Goal: Task Accomplishment & Management: Complete application form

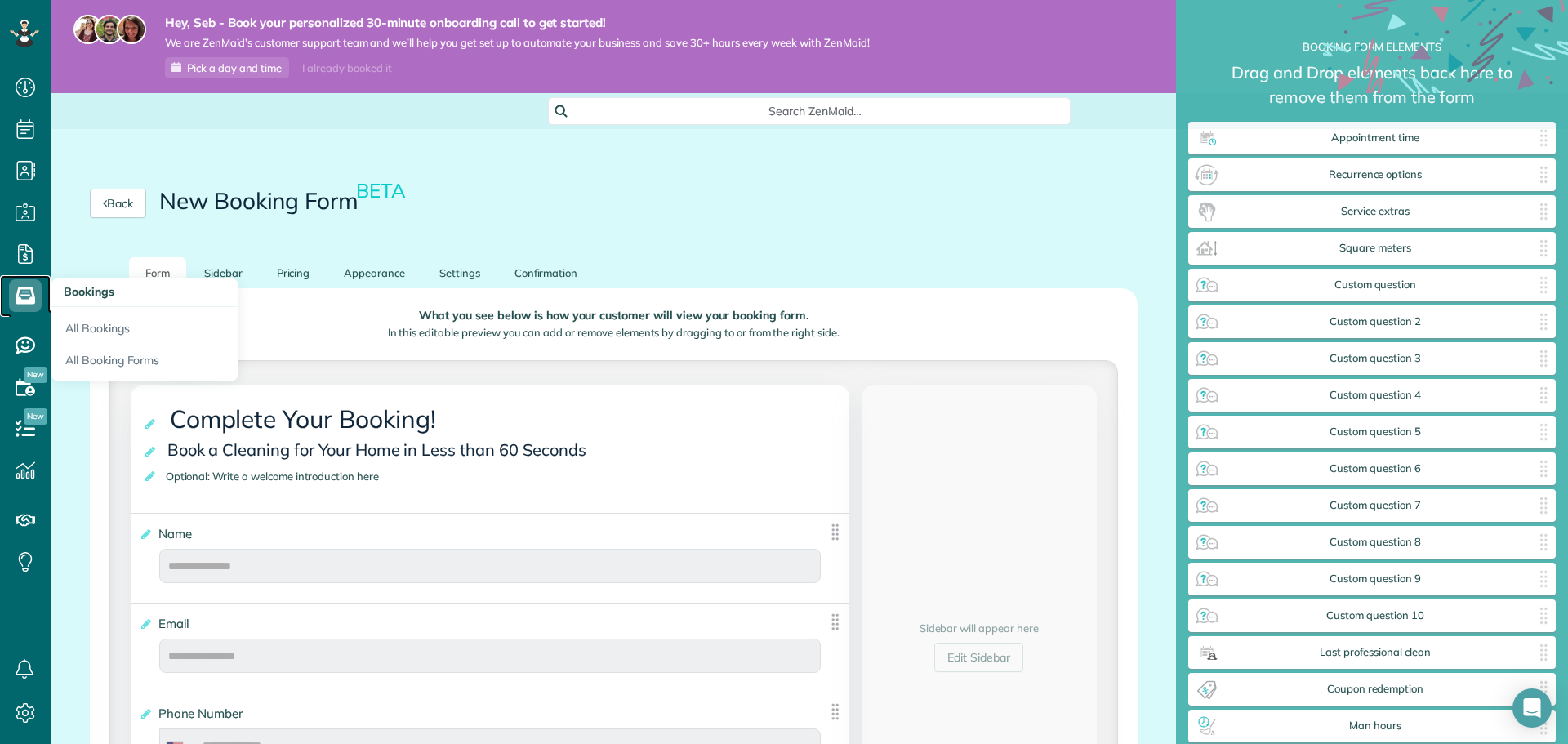
click at [30, 303] on use at bounding box center [25, 296] width 20 height 18
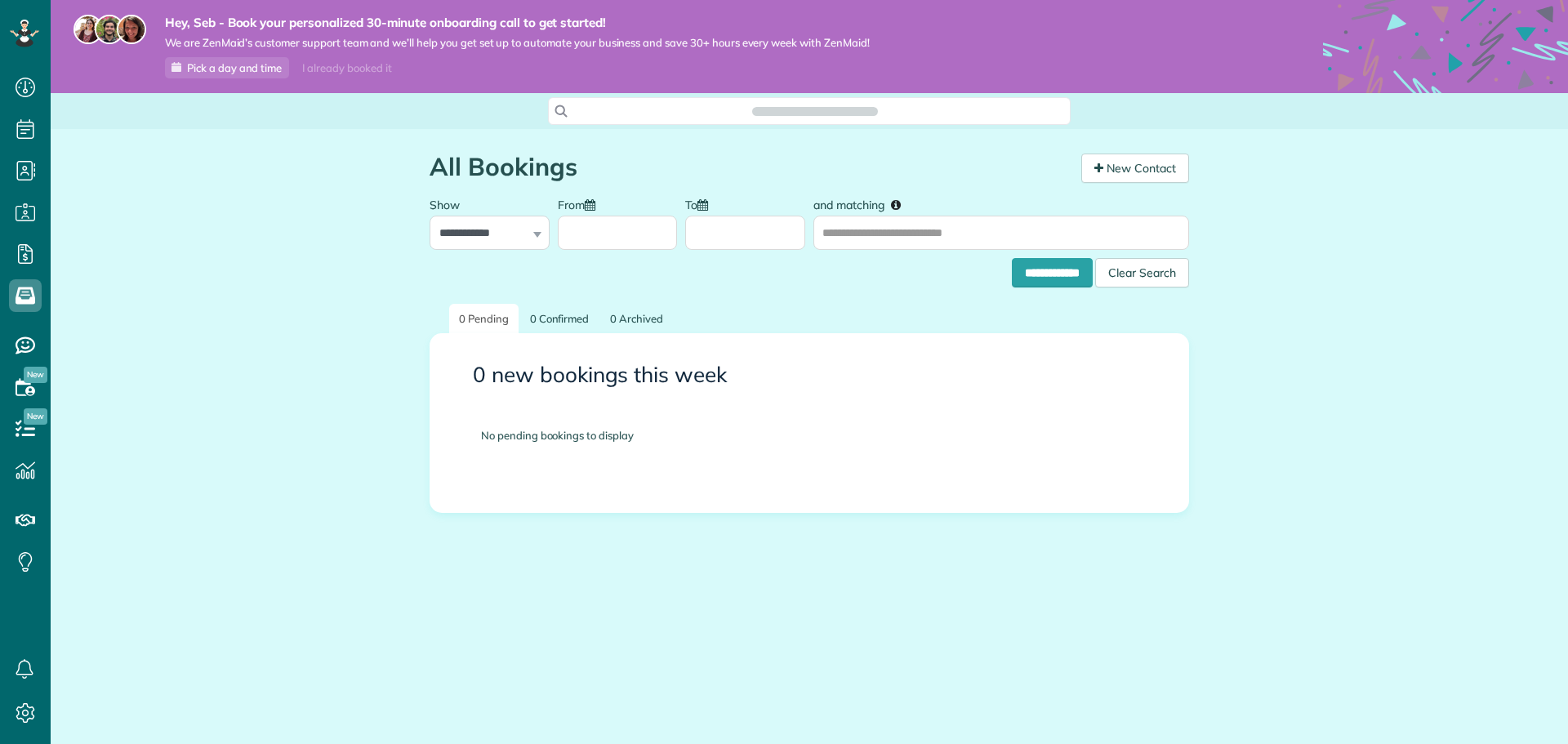
scroll to position [8, 8]
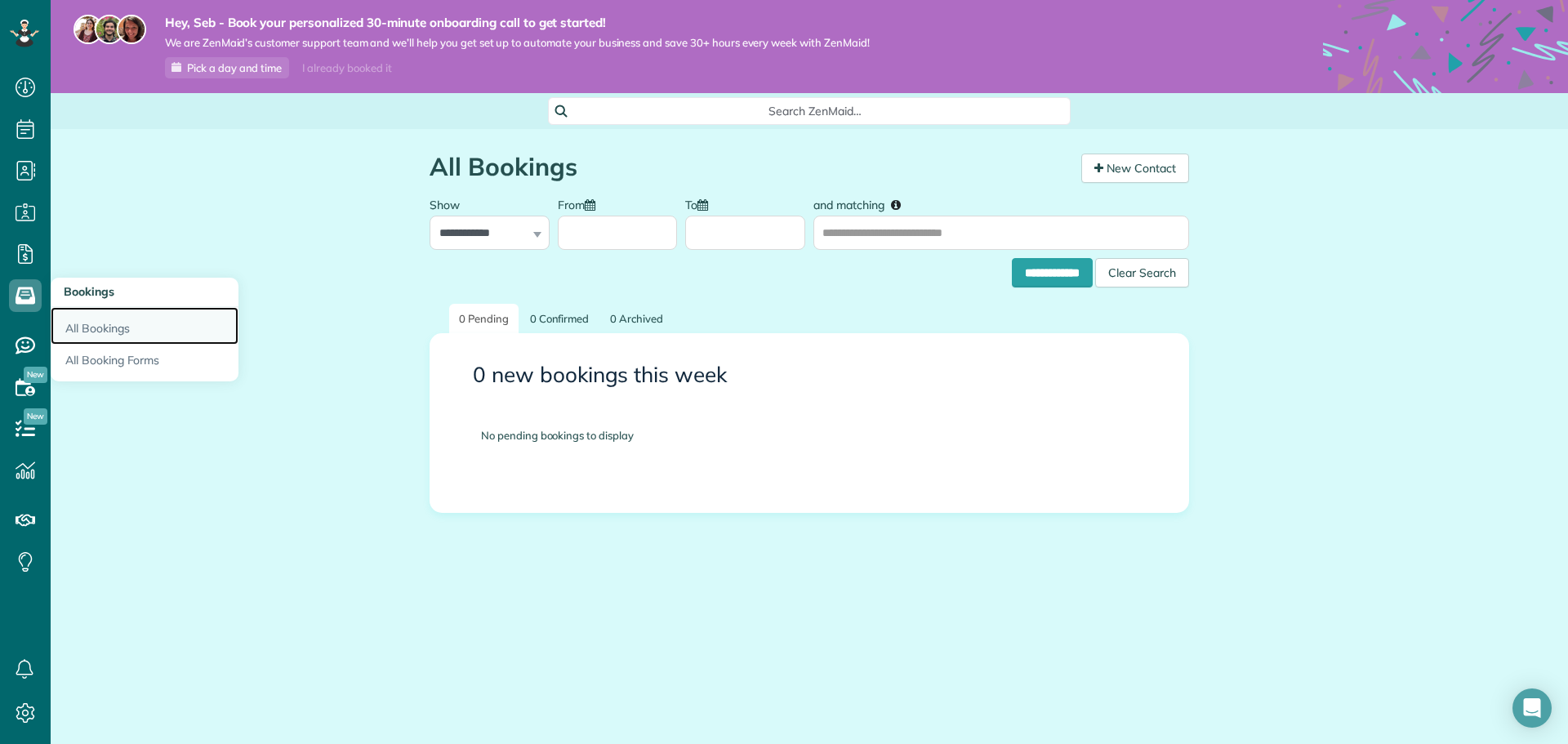
click at [108, 328] on link "All Bookings" at bounding box center [144, 326] width 188 height 38
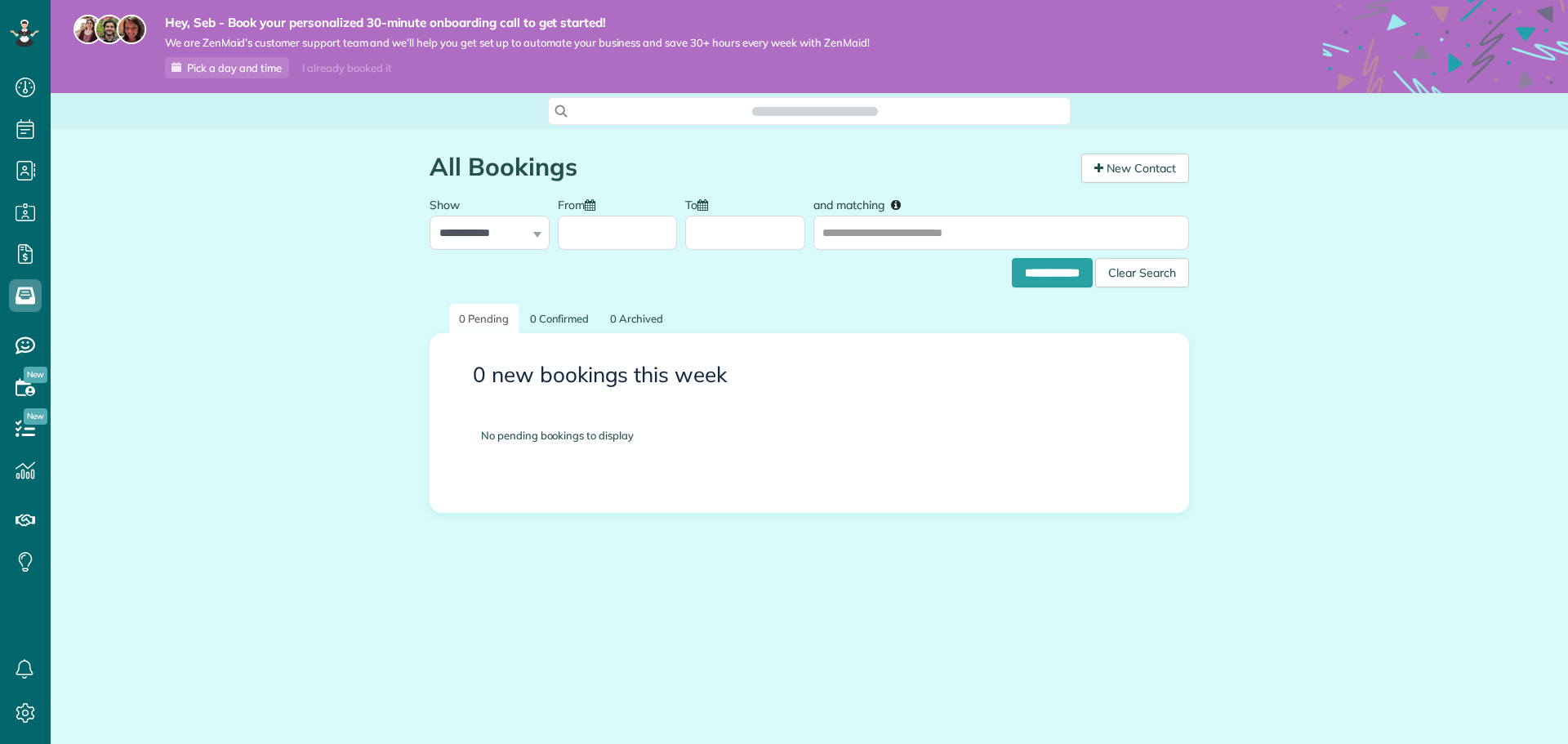
scroll to position [744, 51]
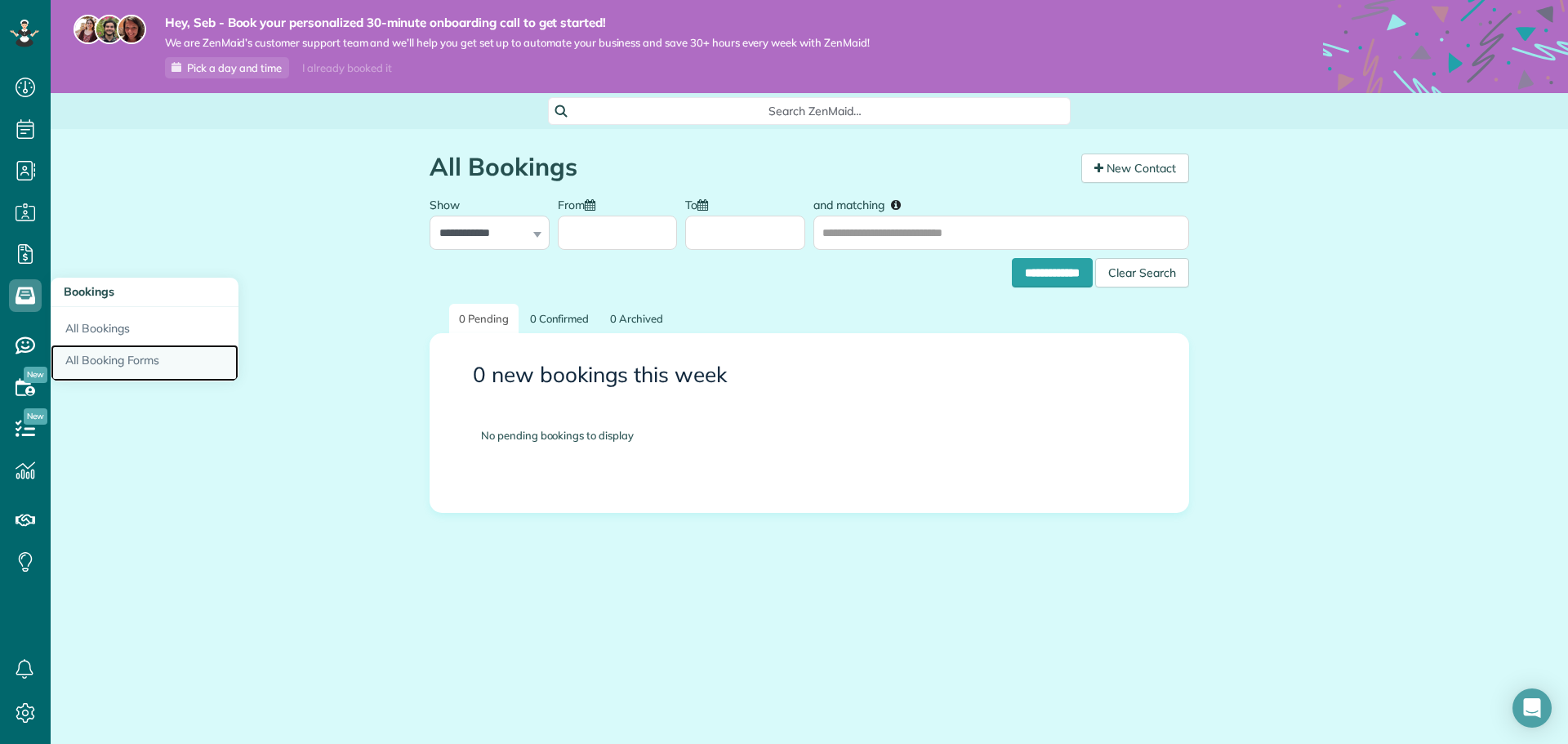
click at [108, 353] on link "All Booking Forms" at bounding box center [144, 363] width 188 height 38
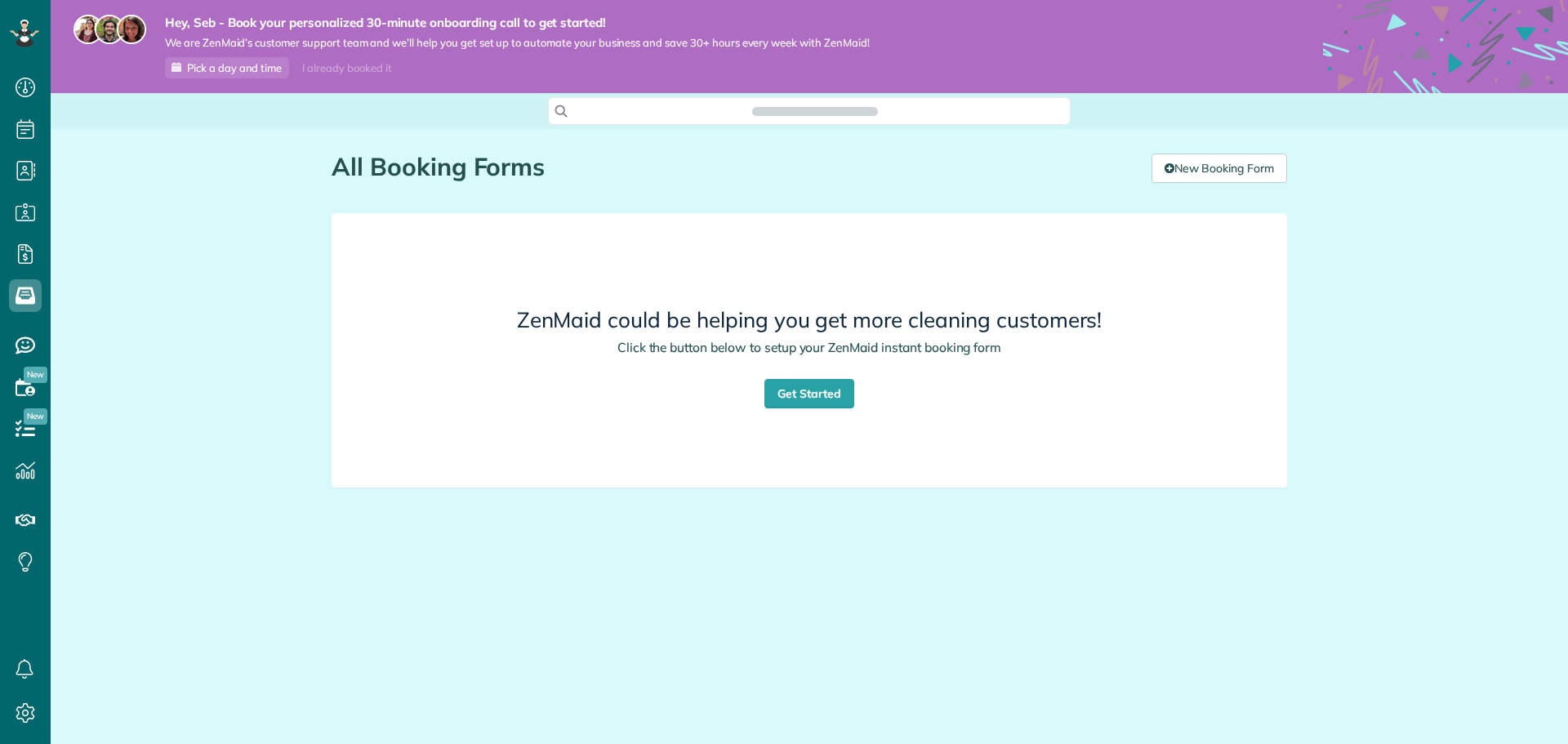
scroll to position [8, 8]
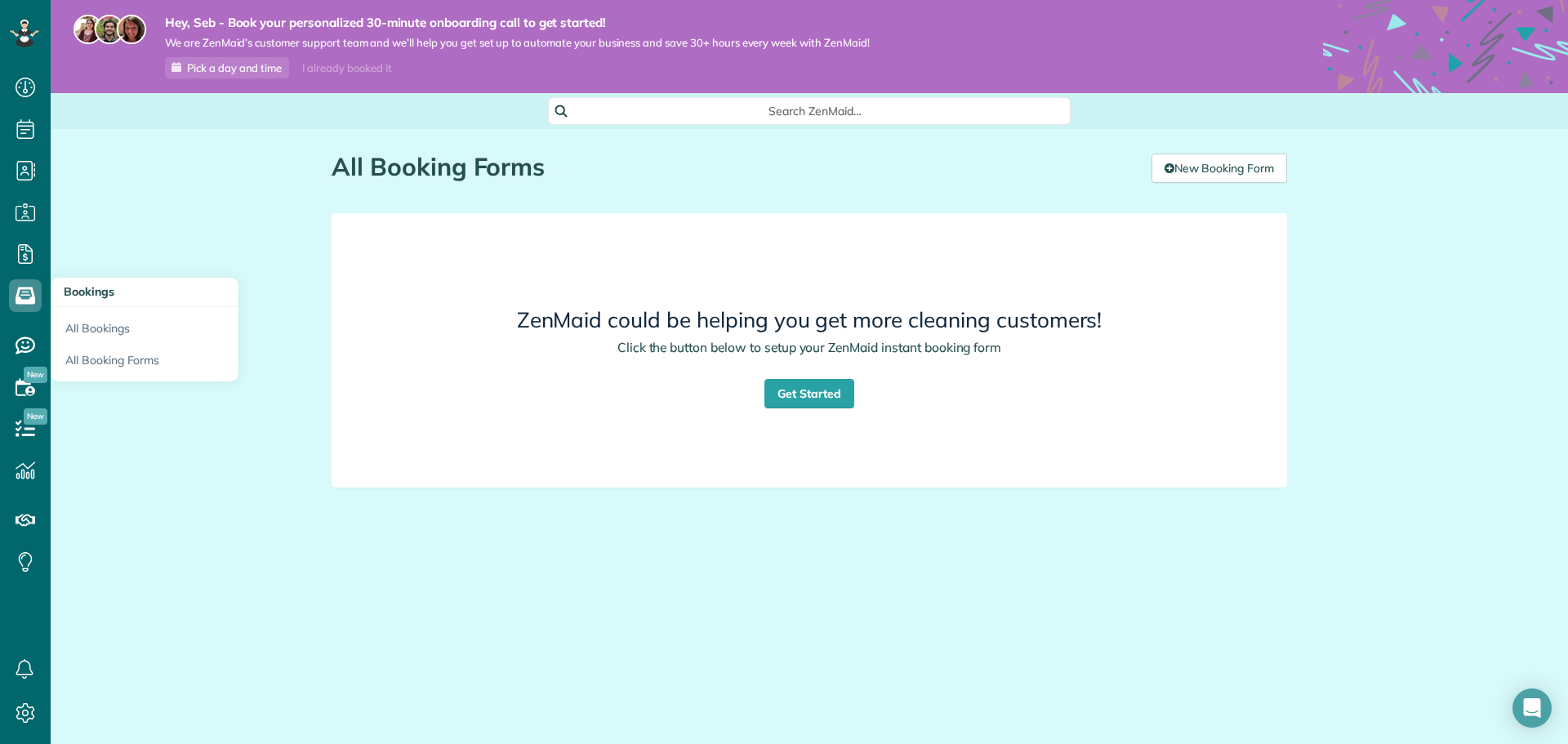
click at [83, 289] on span "Bookings" at bounding box center [89, 291] width 51 height 15
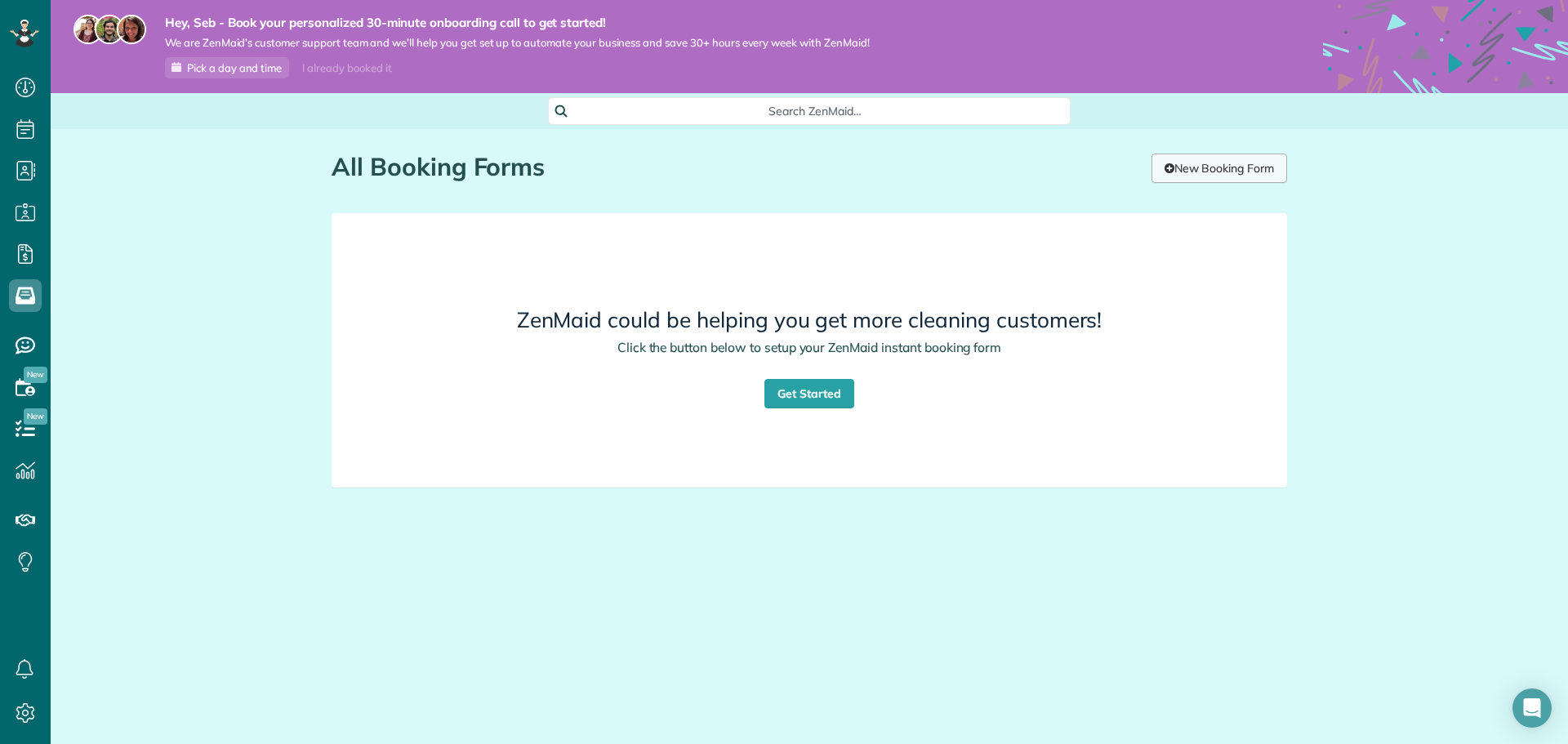
click at [1203, 169] on link "New Booking Form" at bounding box center [1219, 168] width 136 height 29
click at [25, 715] on use at bounding box center [25, 713] width 19 height 20
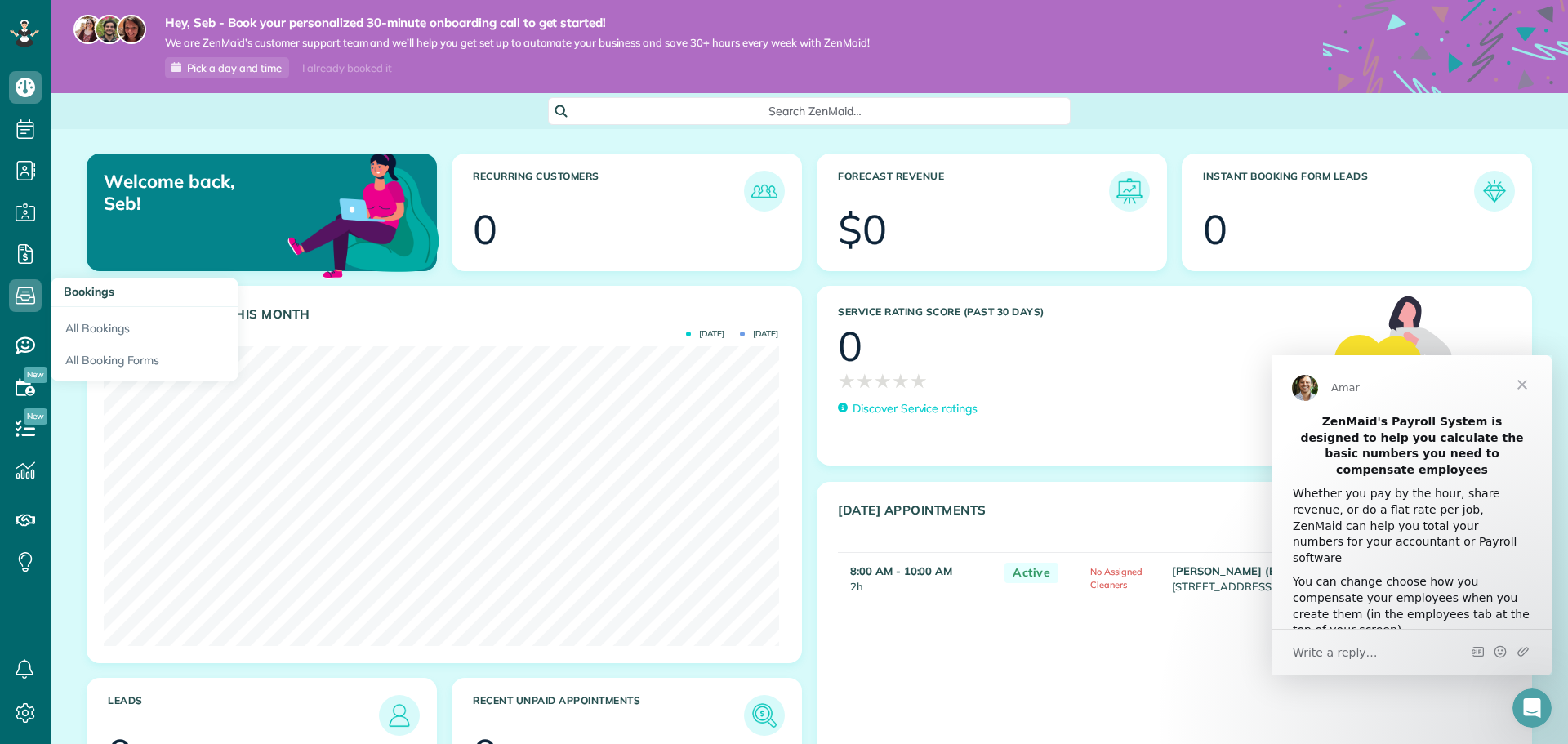
click at [86, 289] on span "Bookings" at bounding box center [89, 291] width 51 height 15
click at [38, 297] on icon at bounding box center [24, 294] width 32 height 32
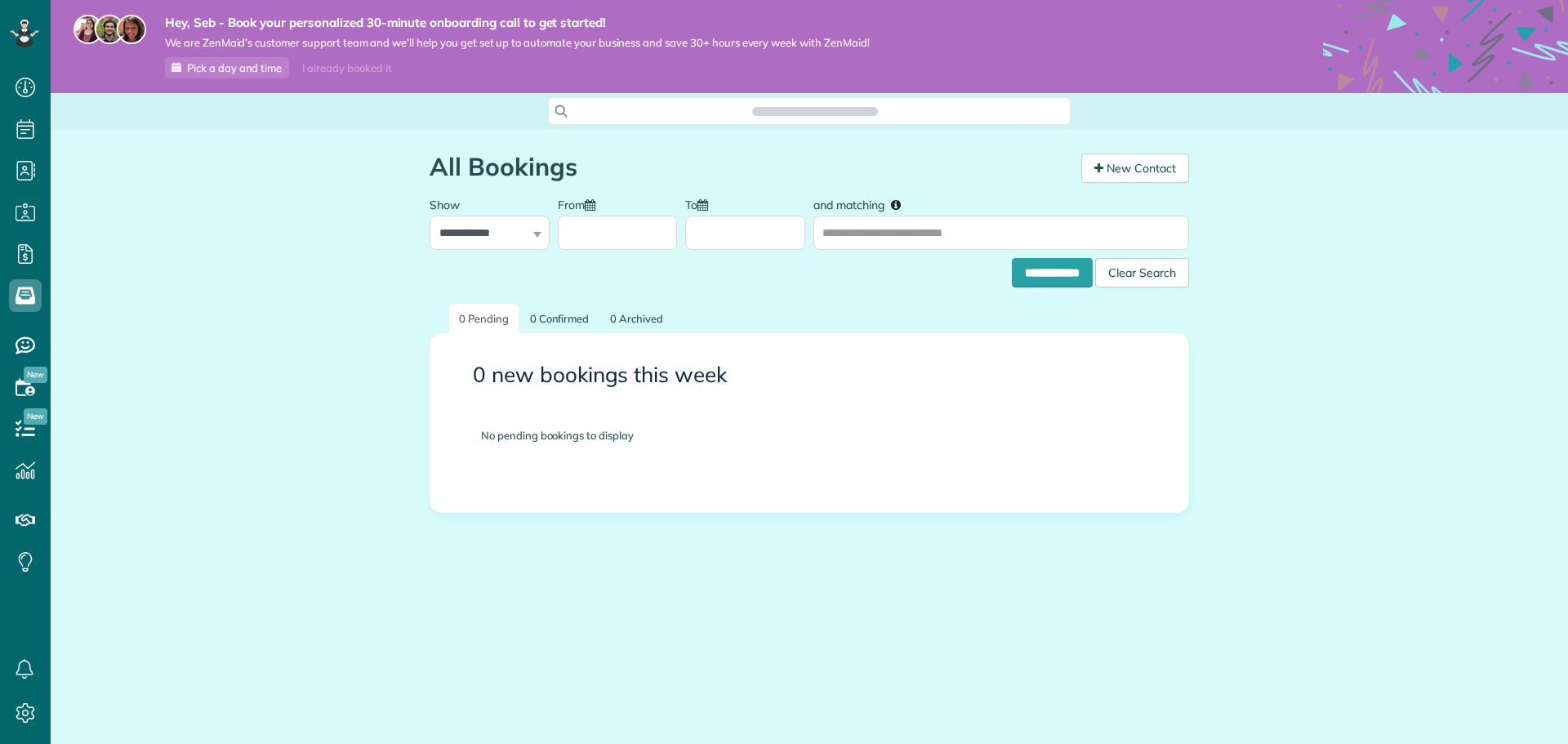
scroll to position [8, 8]
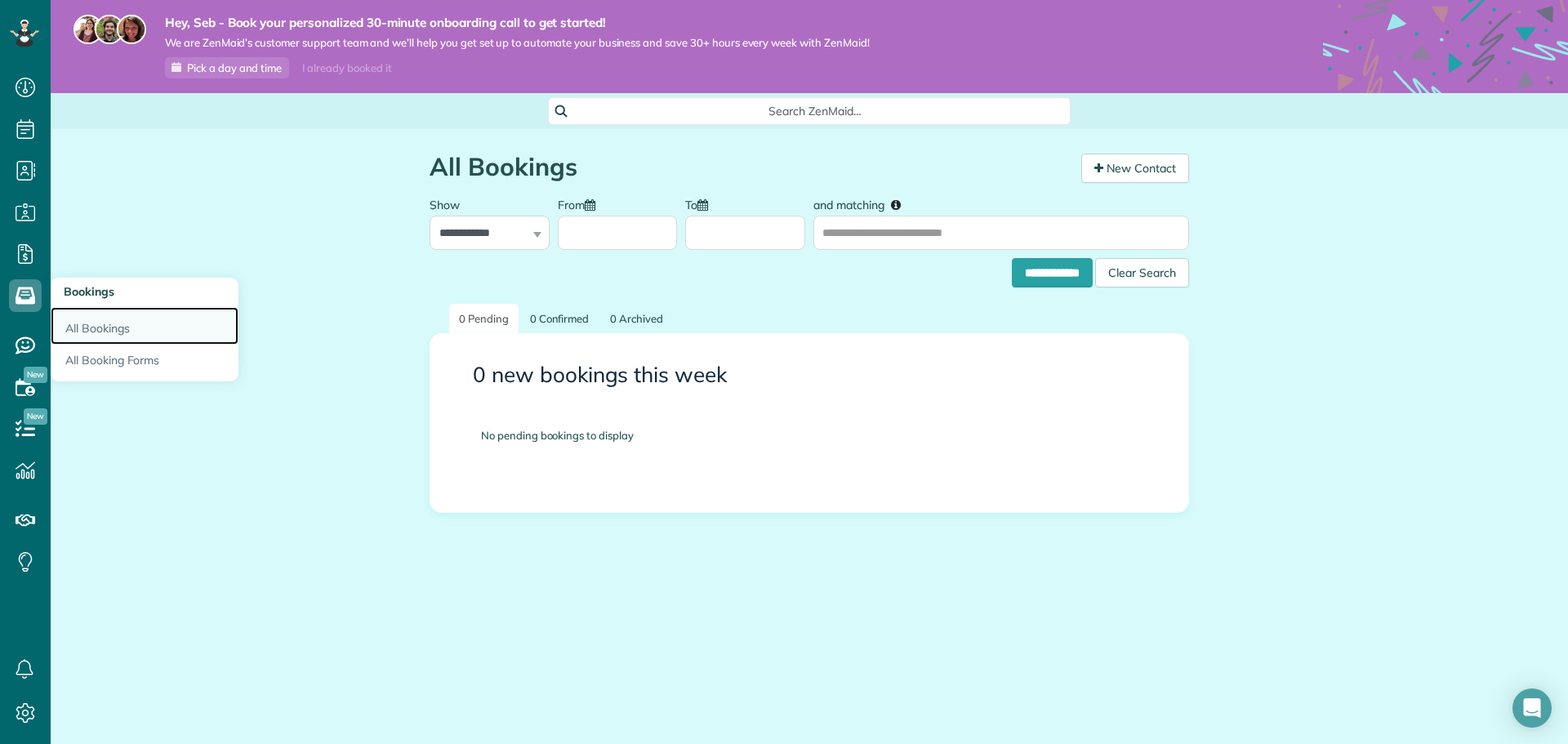
click at [97, 324] on link "All Bookings" at bounding box center [144, 326] width 188 height 38
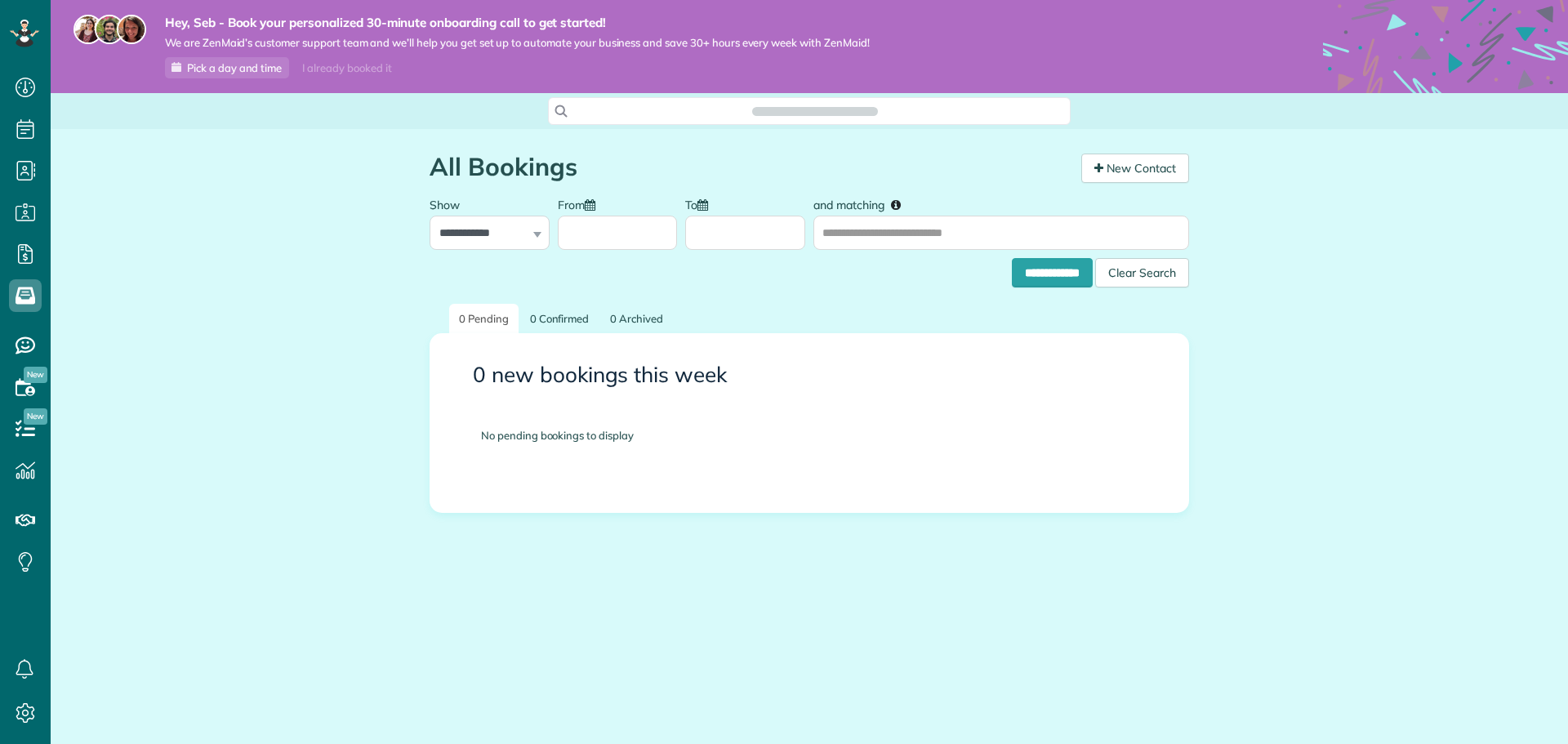
scroll to position [8, 8]
click at [1112, 172] on link "New Contact" at bounding box center [1135, 168] width 108 height 29
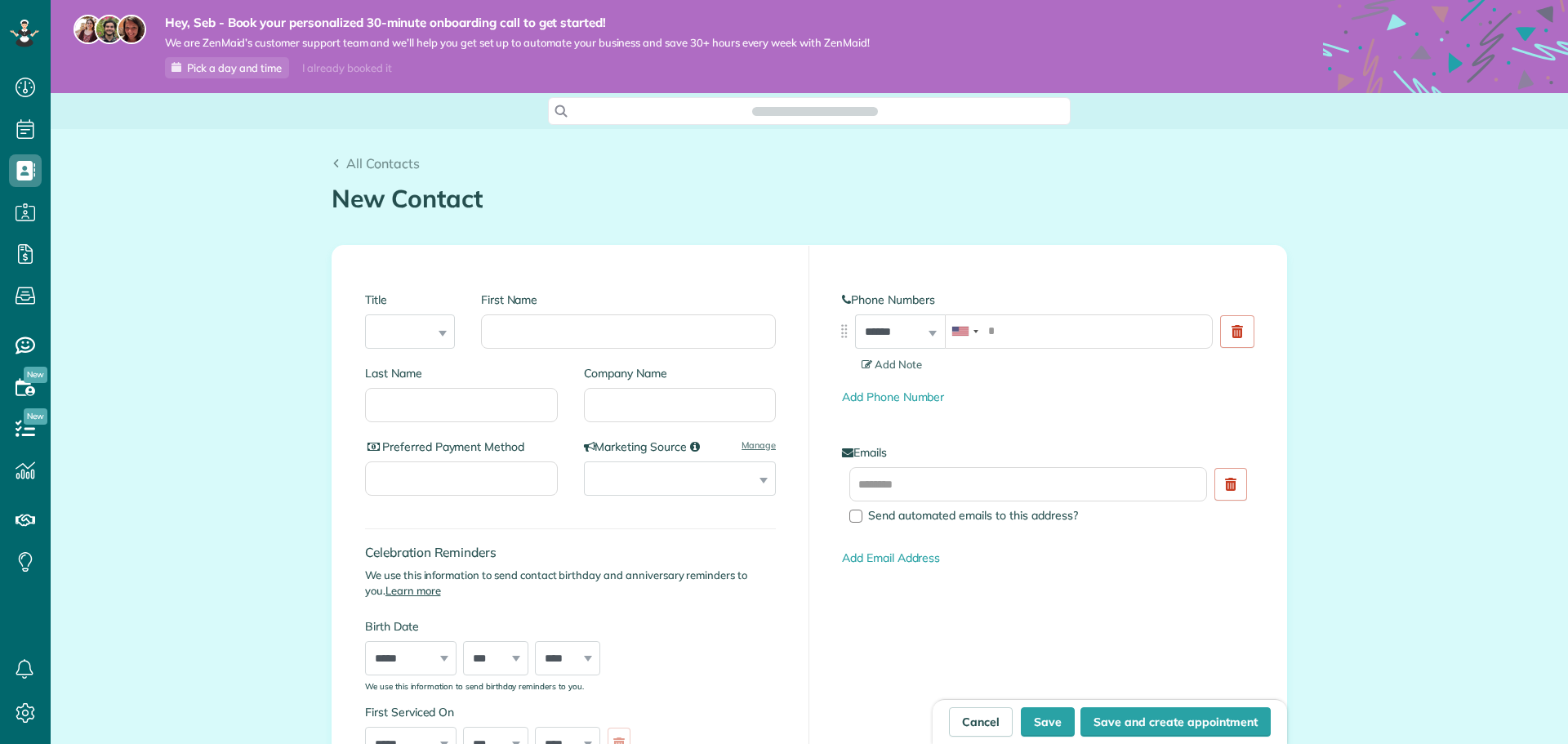
scroll to position [8, 8]
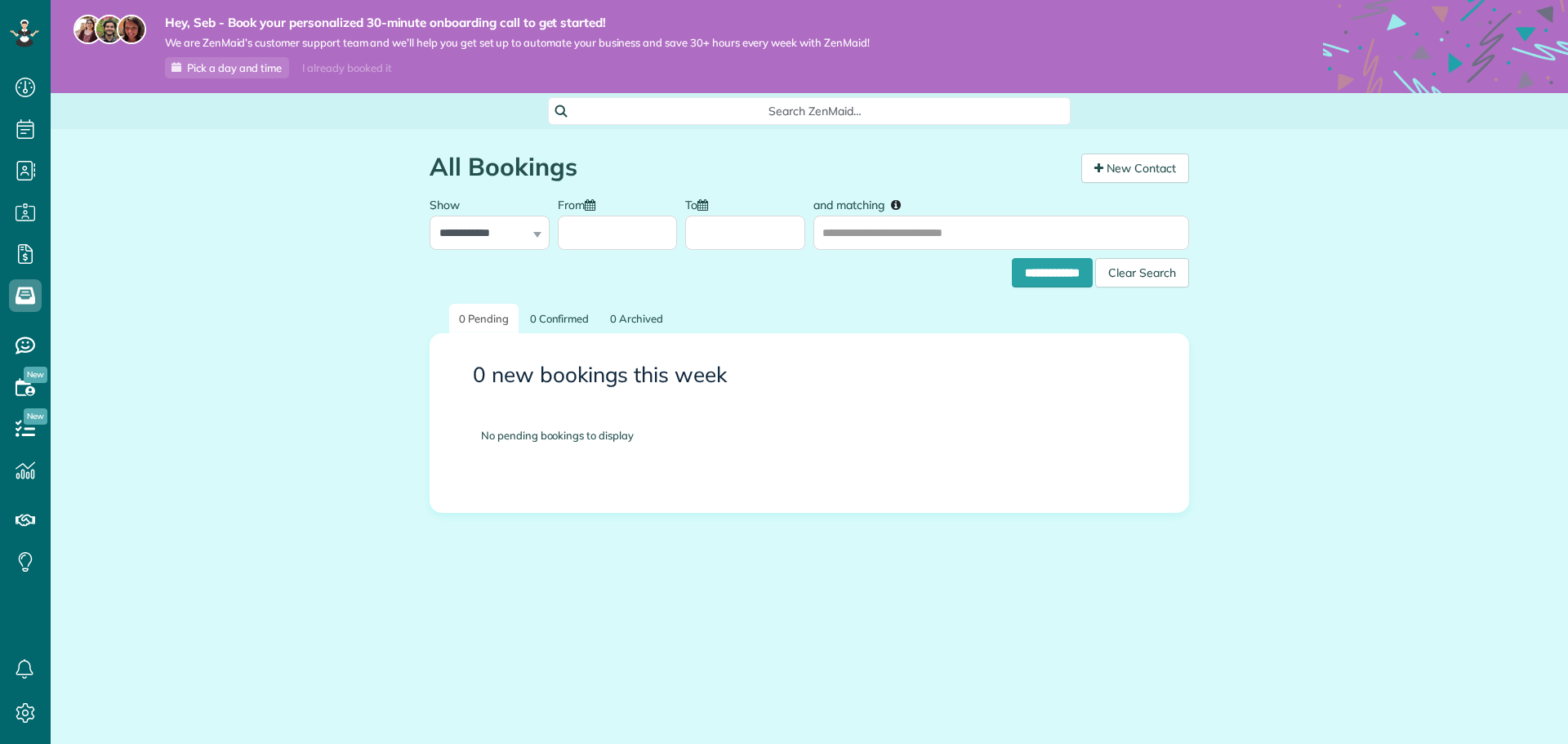
scroll to position [8, 8]
click at [498, 234] on select "**********" at bounding box center [489, 232] width 120 height 34
click at [429, 215] on select "**********" at bounding box center [489, 232] width 120 height 34
click at [22, 346] on use at bounding box center [25, 346] width 20 height 18
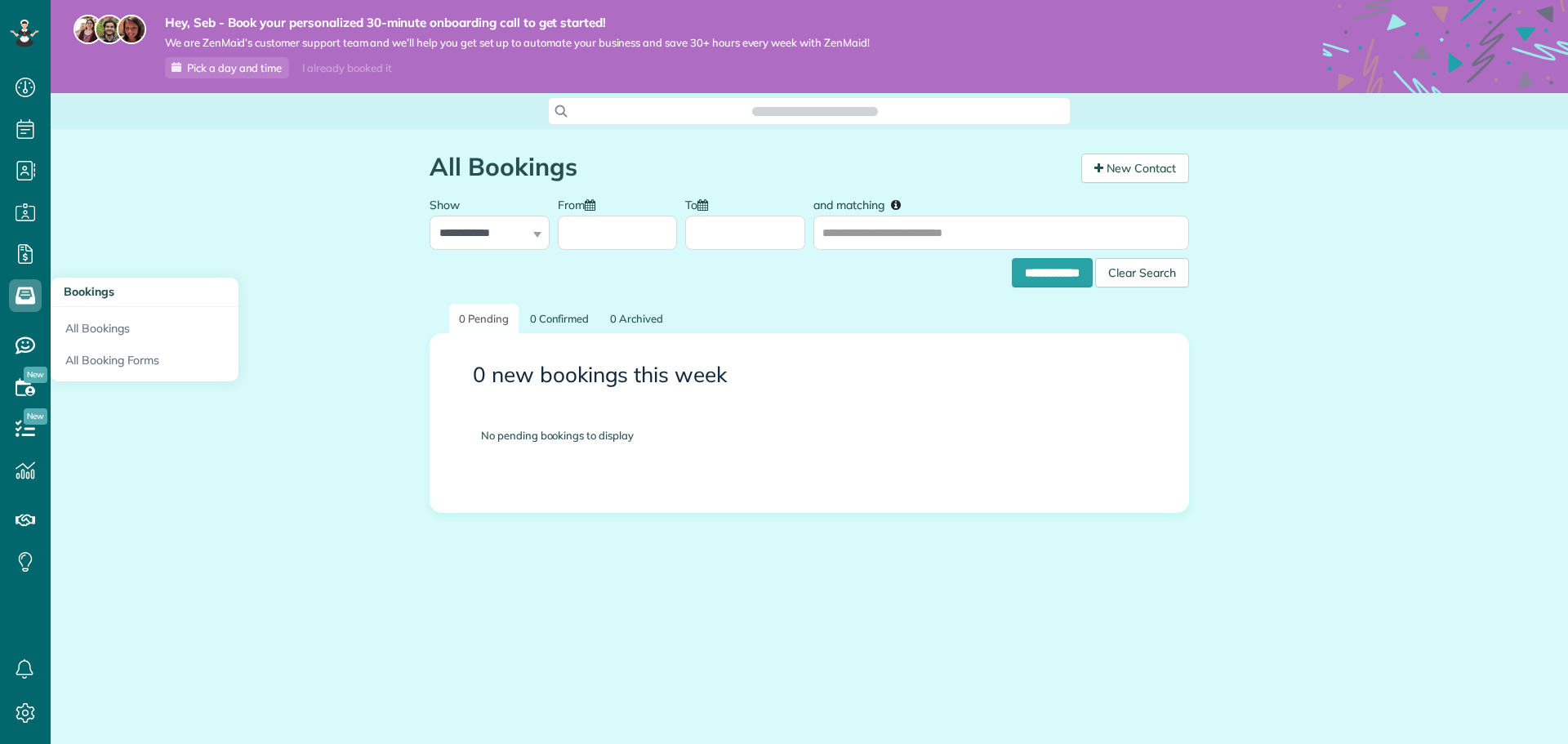
scroll to position [8, 8]
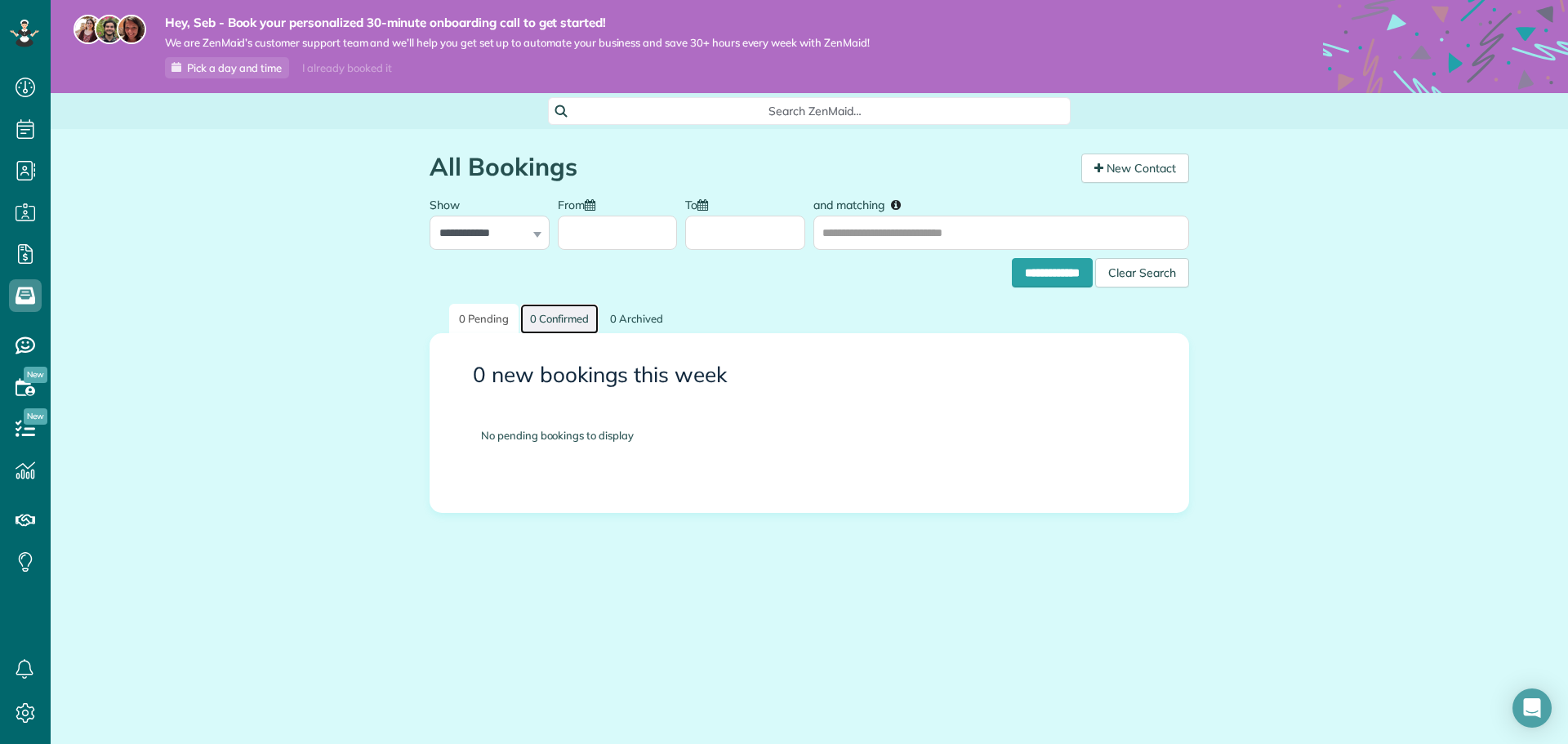
click at [559, 314] on link "0 Confirmed" at bounding box center [559, 318] width 79 height 30
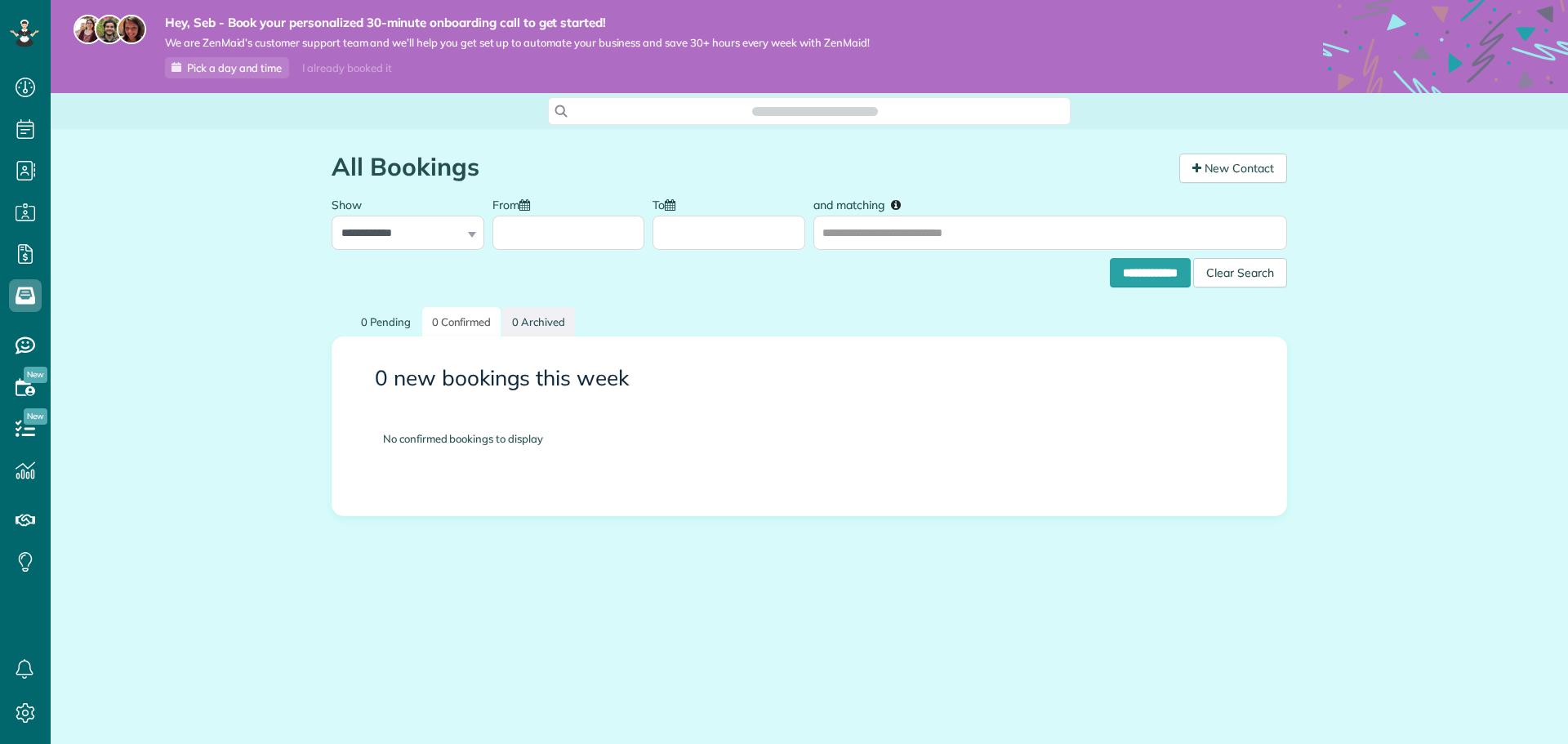
scroll to position [744, 51]
click at [551, 324] on link "0 Archived" at bounding box center [539, 322] width 73 height 30
click at [418, 176] on h1 "All Bookings" at bounding box center [749, 167] width 835 height 27
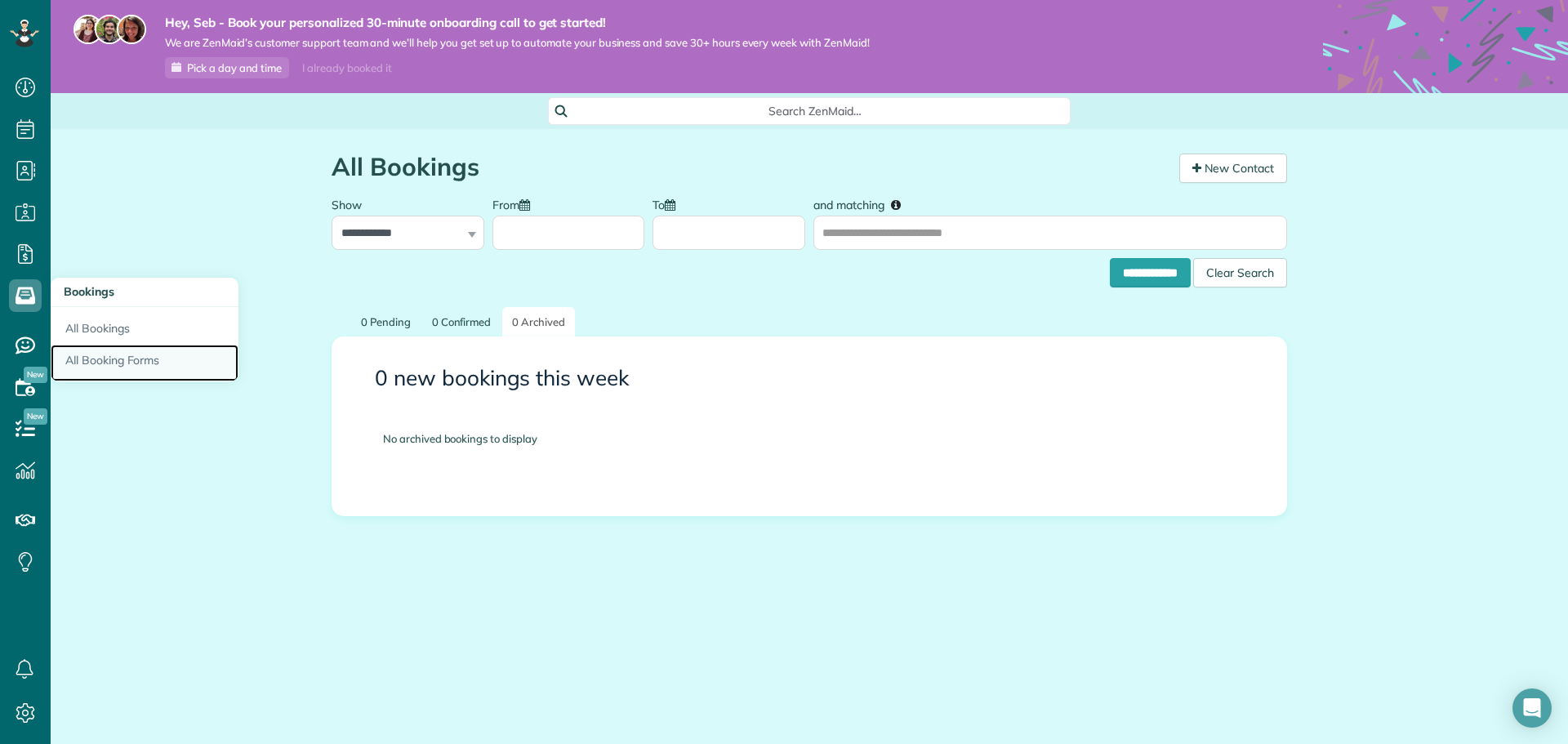
click at [106, 358] on link "All Booking Forms" at bounding box center [144, 363] width 188 height 38
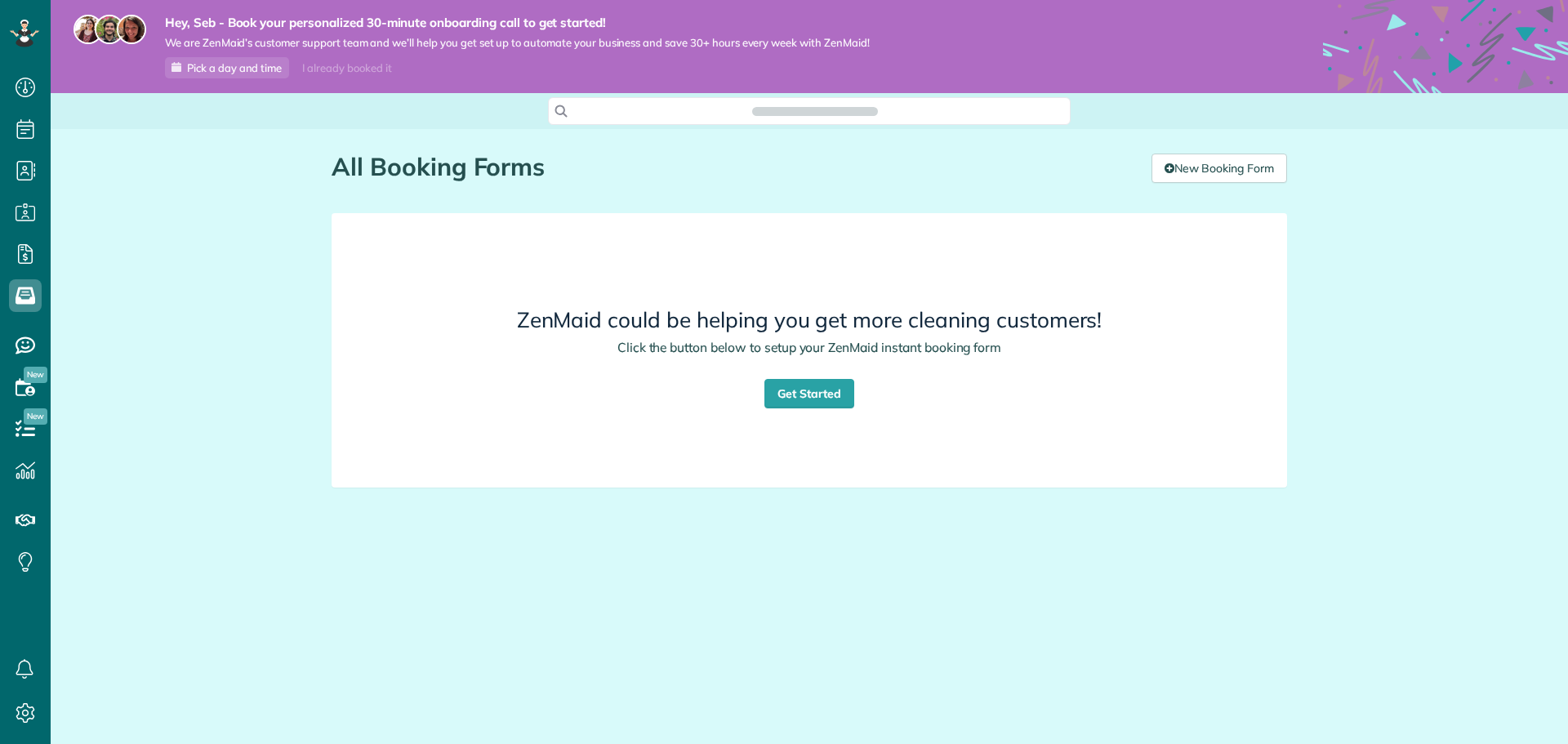
scroll to position [744, 51]
click at [1198, 170] on link "New Booking Form" at bounding box center [1219, 168] width 136 height 29
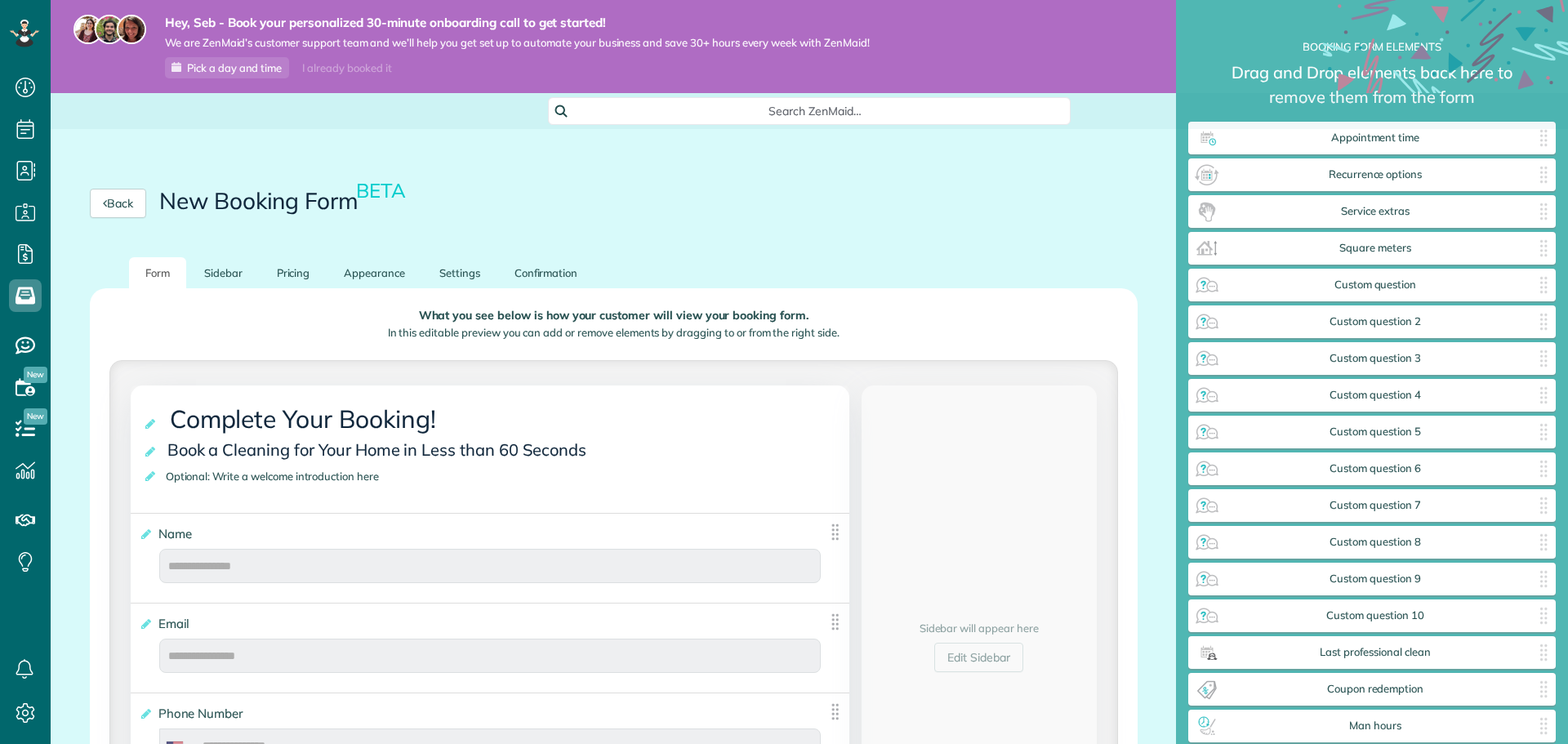
scroll to position [8, 1]
drag, startPoint x: 127, startPoint y: 207, endPoint x: 378, endPoint y: 207, distance: 251.0
click at [127, 207] on link "Back" at bounding box center [118, 203] width 57 height 29
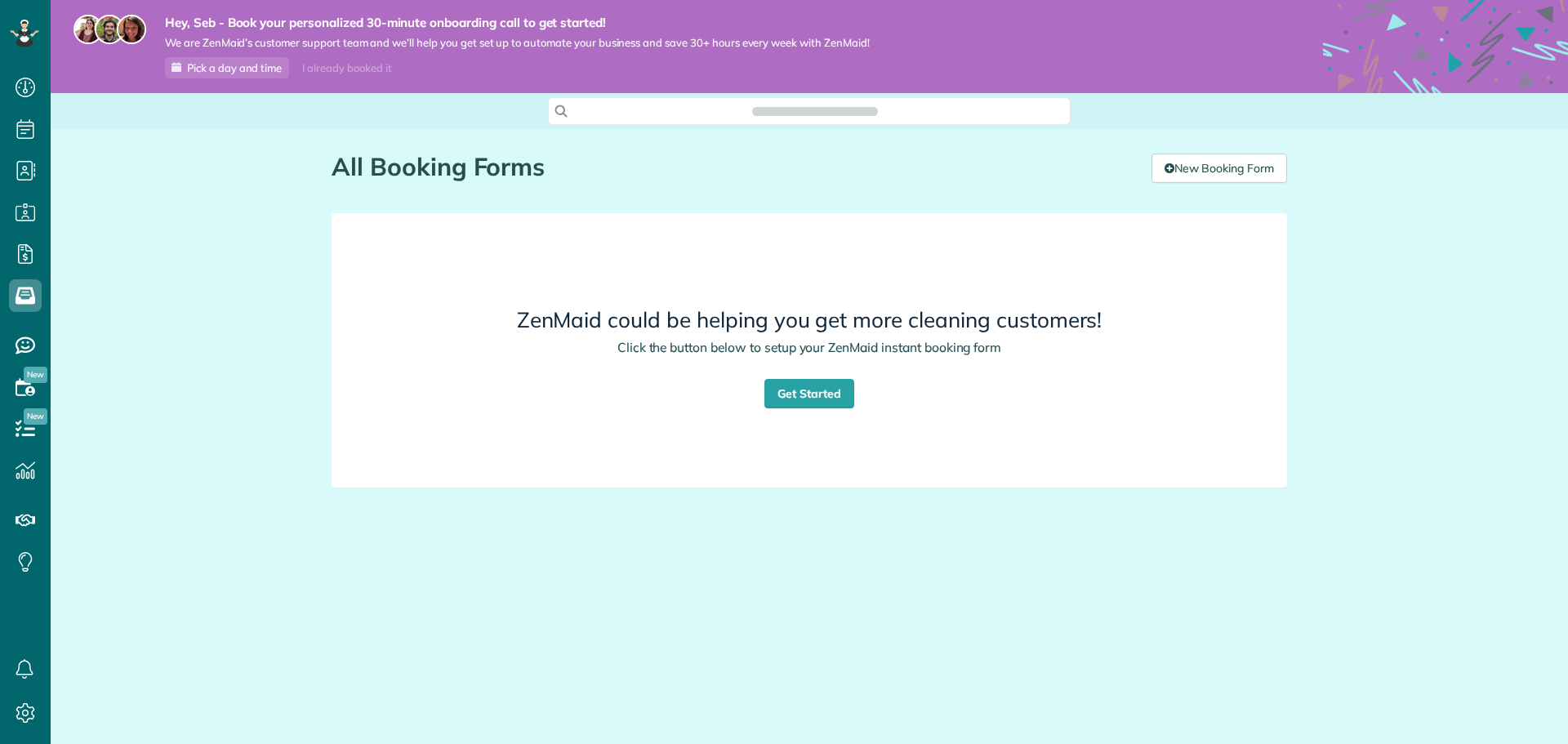
scroll to position [8, 8]
click at [1208, 174] on link "New Booking Form" at bounding box center [1219, 168] width 136 height 29
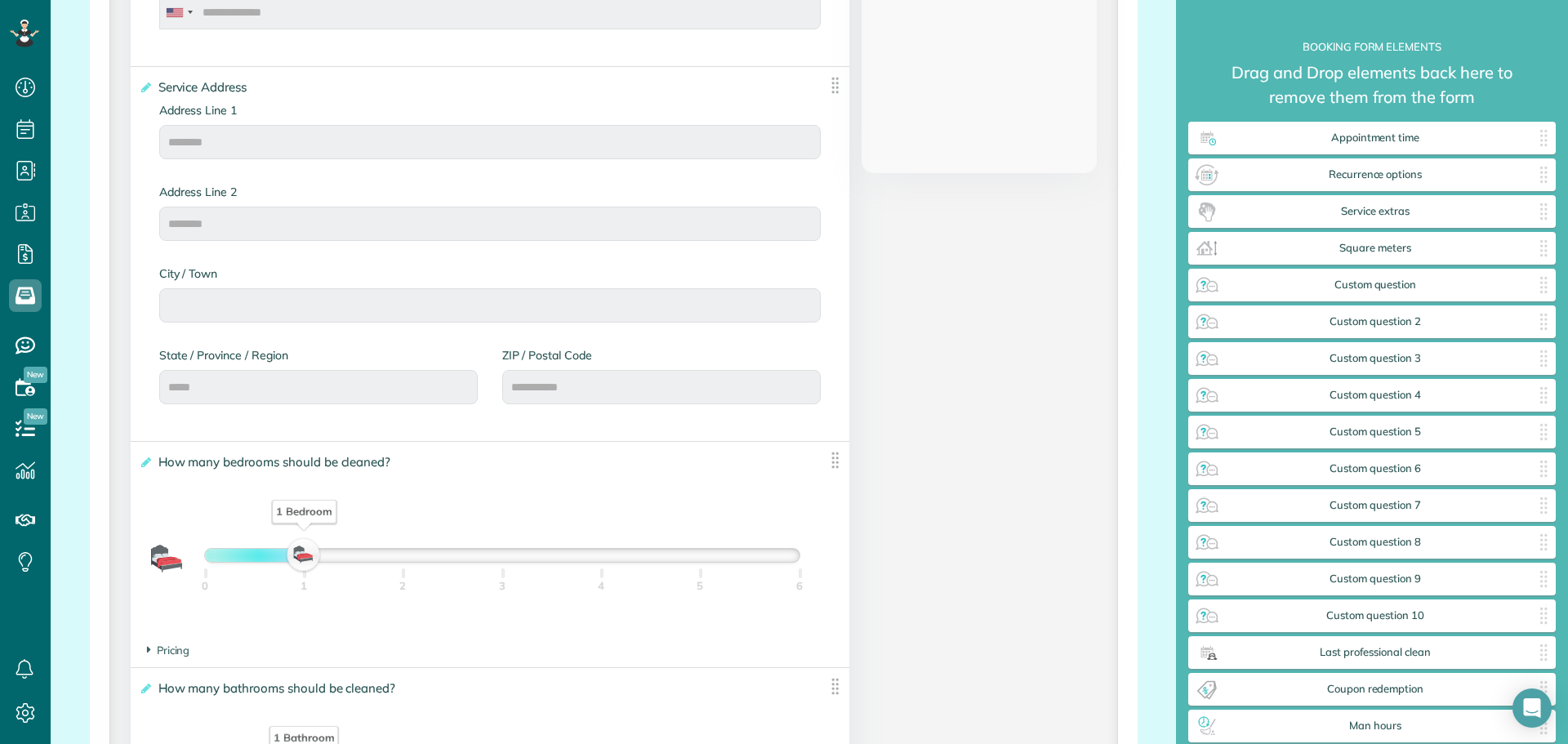
scroll to position [734, 0]
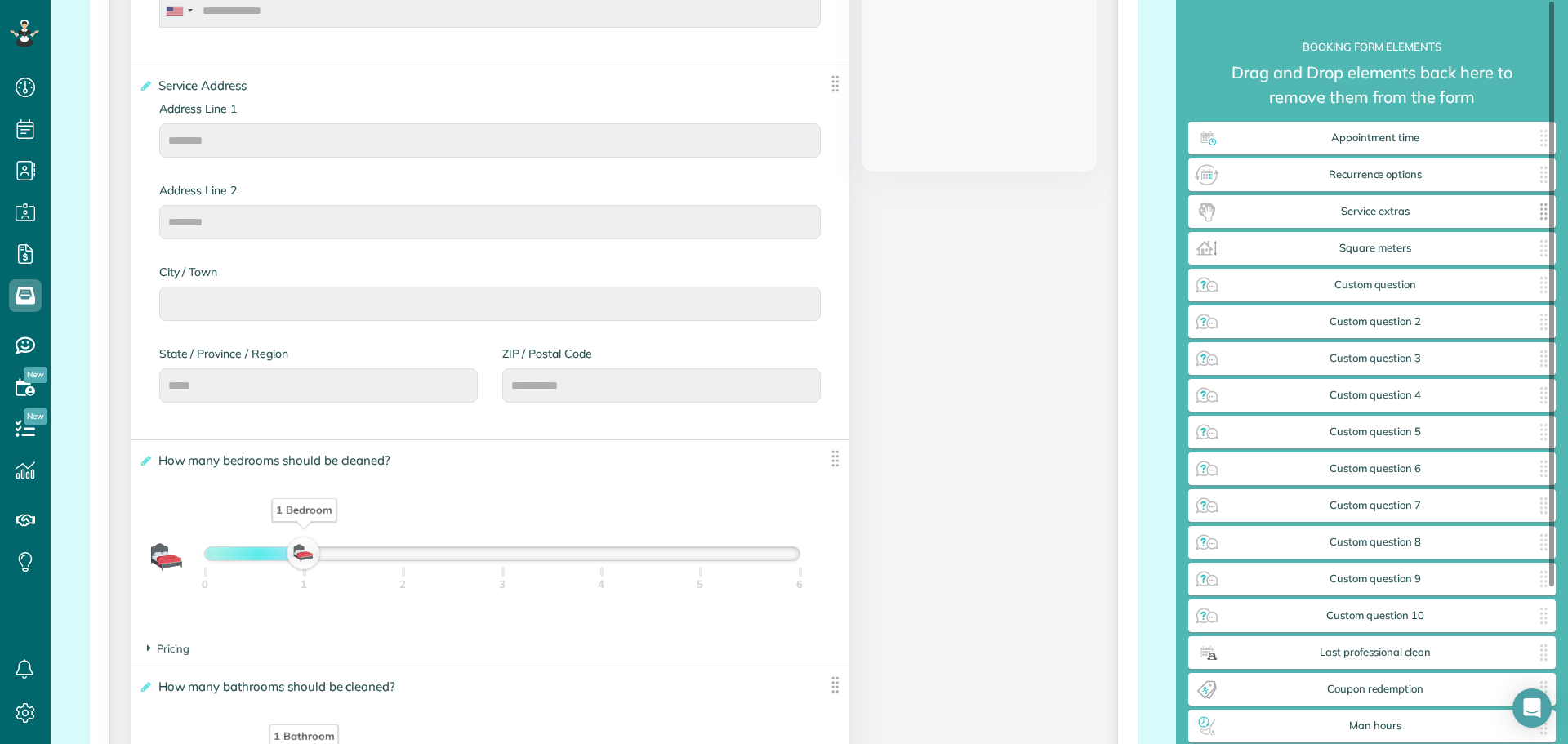
click at [1263, 209] on span "Service extras" at bounding box center [1376, 211] width 310 height 13
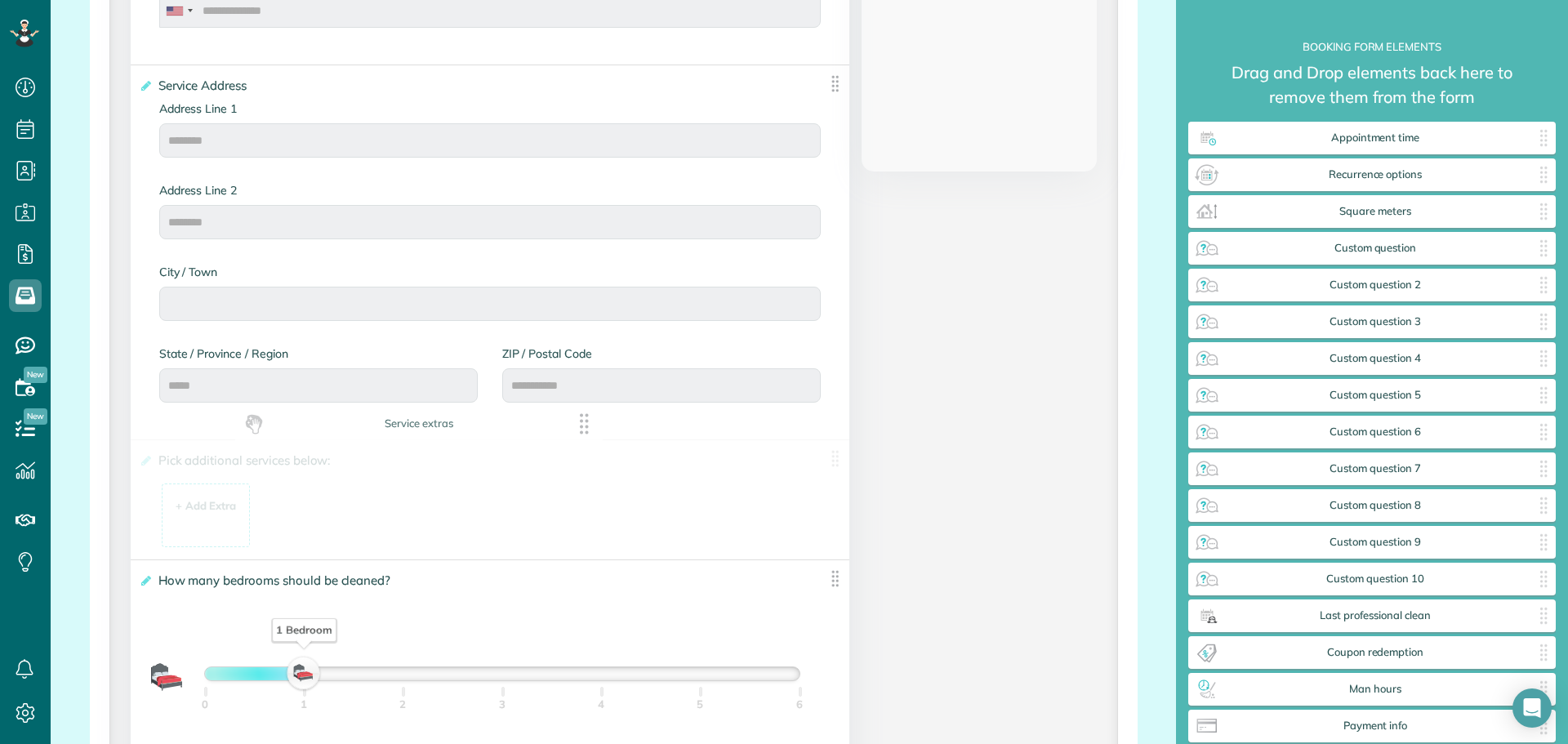
drag, startPoint x: 1295, startPoint y: 214, endPoint x: 341, endPoint y: 428, distance: 977.7
click at [201, 505] on div "+ Add Extra" at bounding box center [206, 506] width 61 height 16
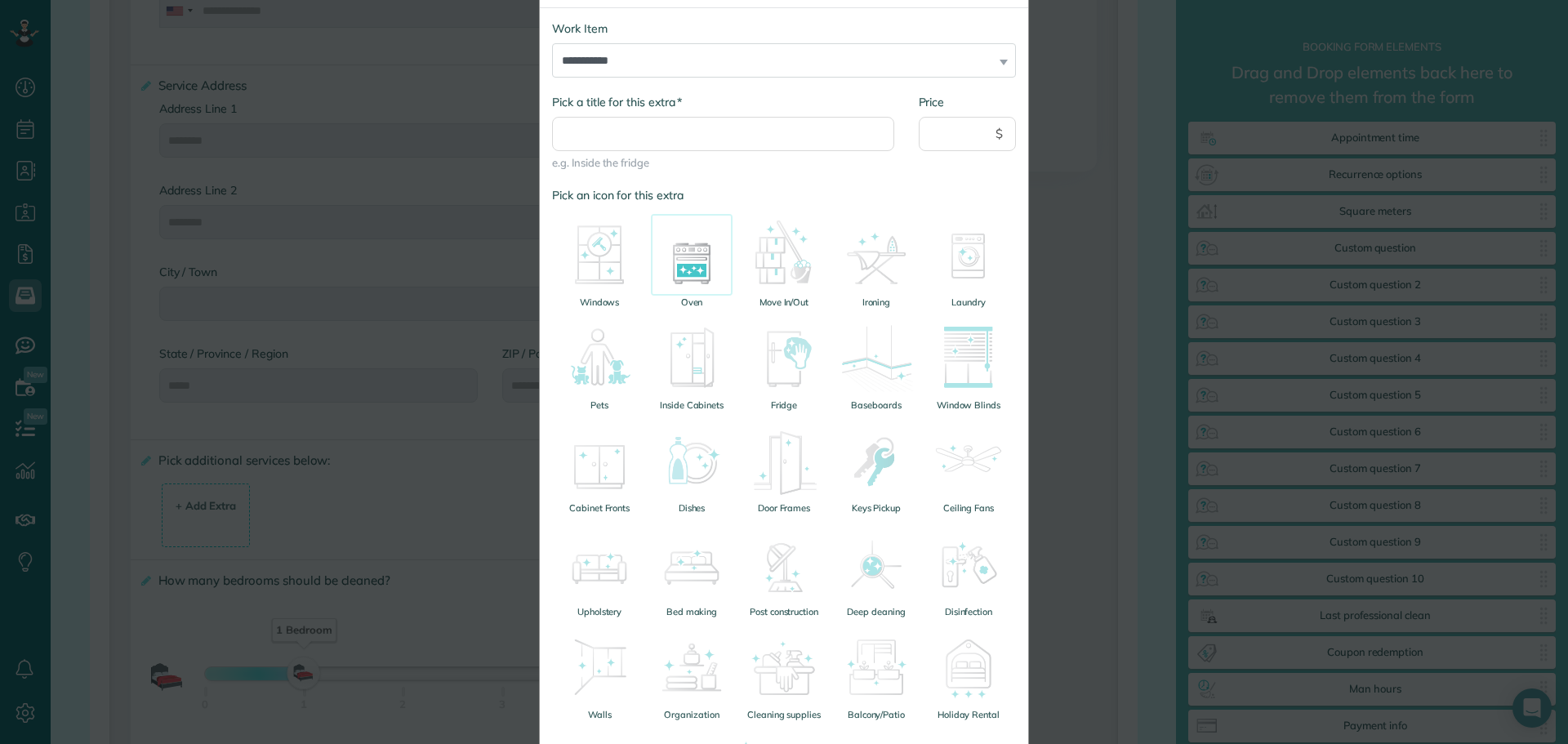
scroll to position [0, 0]
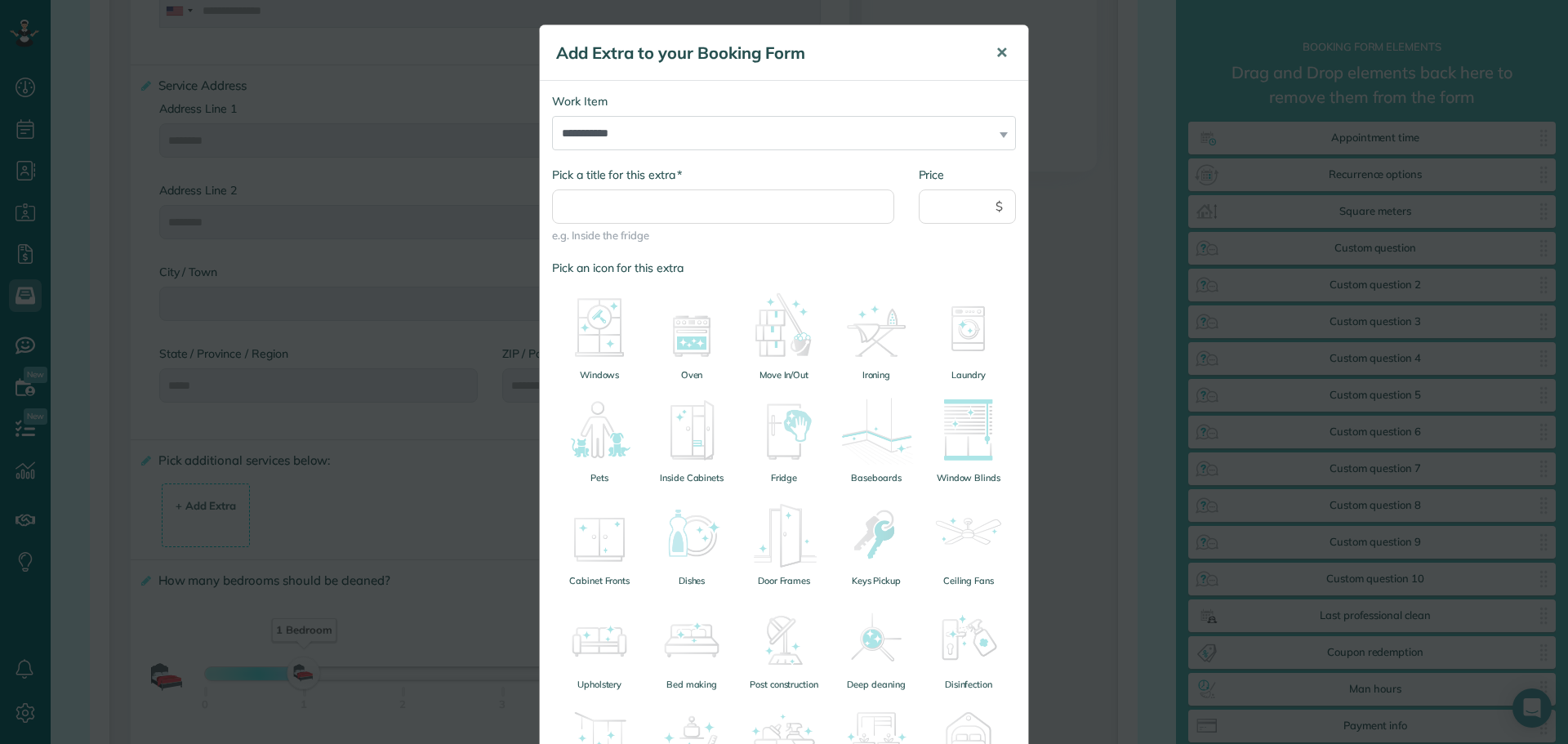
click at [995, 59] on span "✕" at bounding box center [1001, 52] width 13 height 19
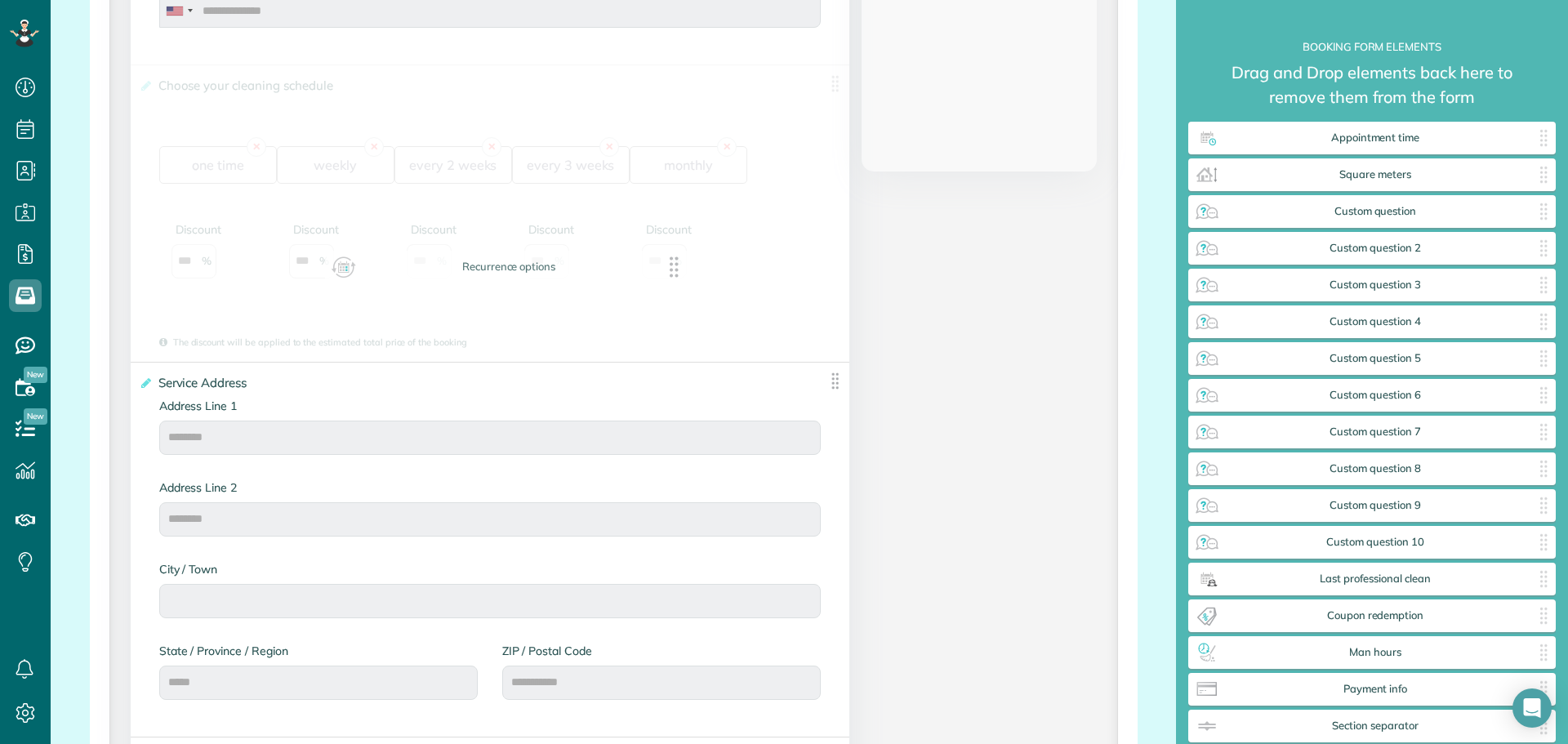
drag, startPoint x: 1304, startPoint y: 187, endPoint x: 439, endPoint y: 279, distance: 869.9
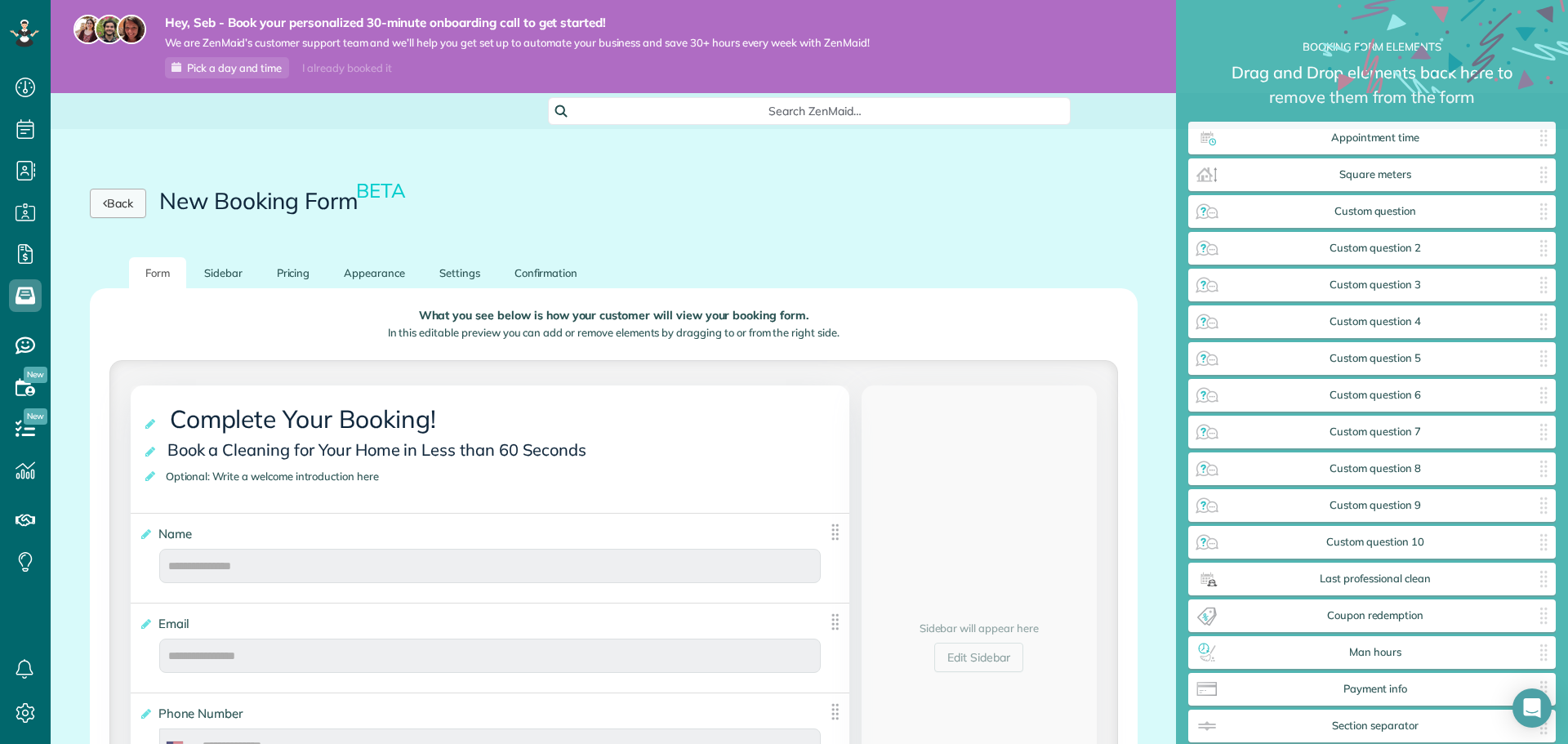
click at [98, 215] on link "Back" at bounding box center [118, 203] width 57 height 29
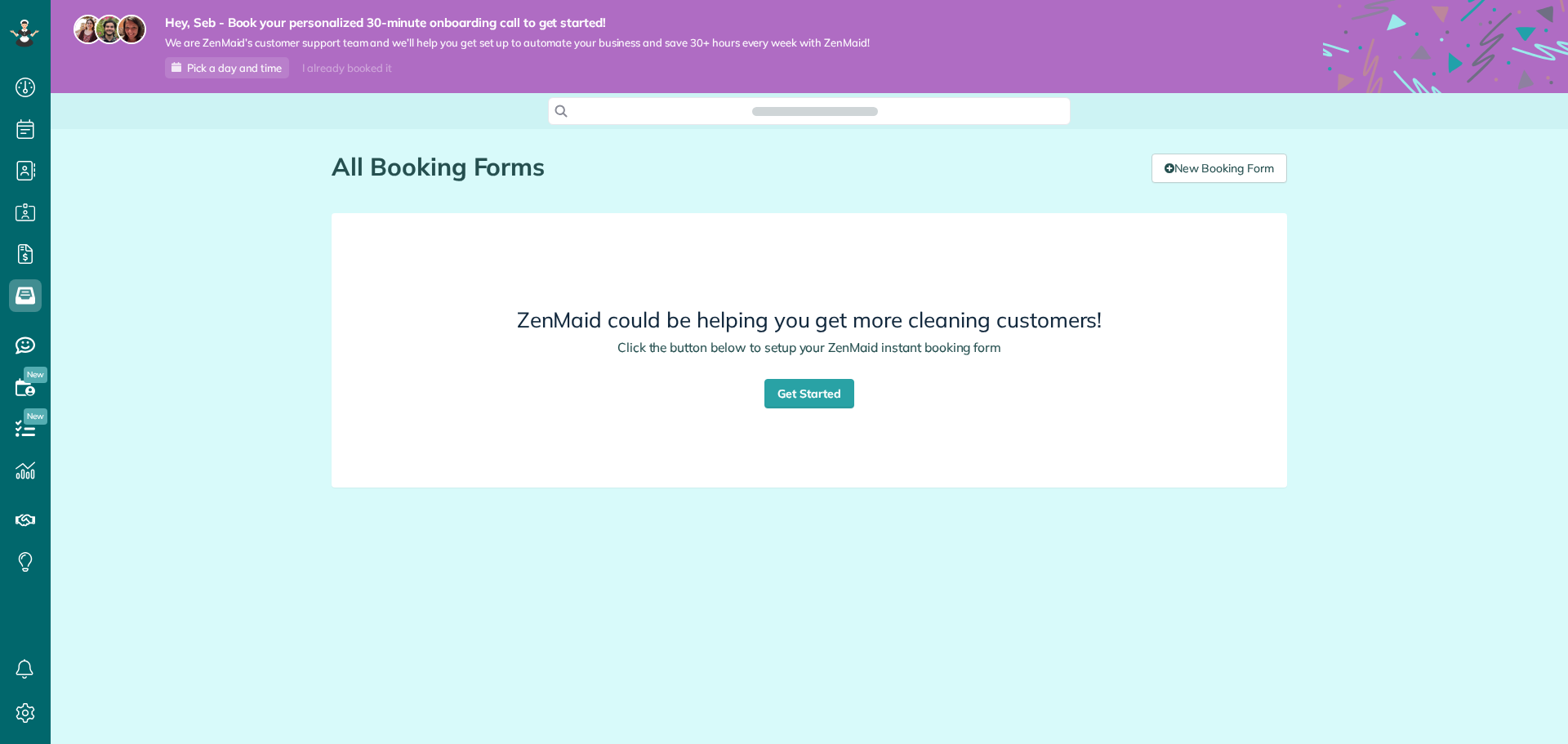
scroll to position [8, 8]
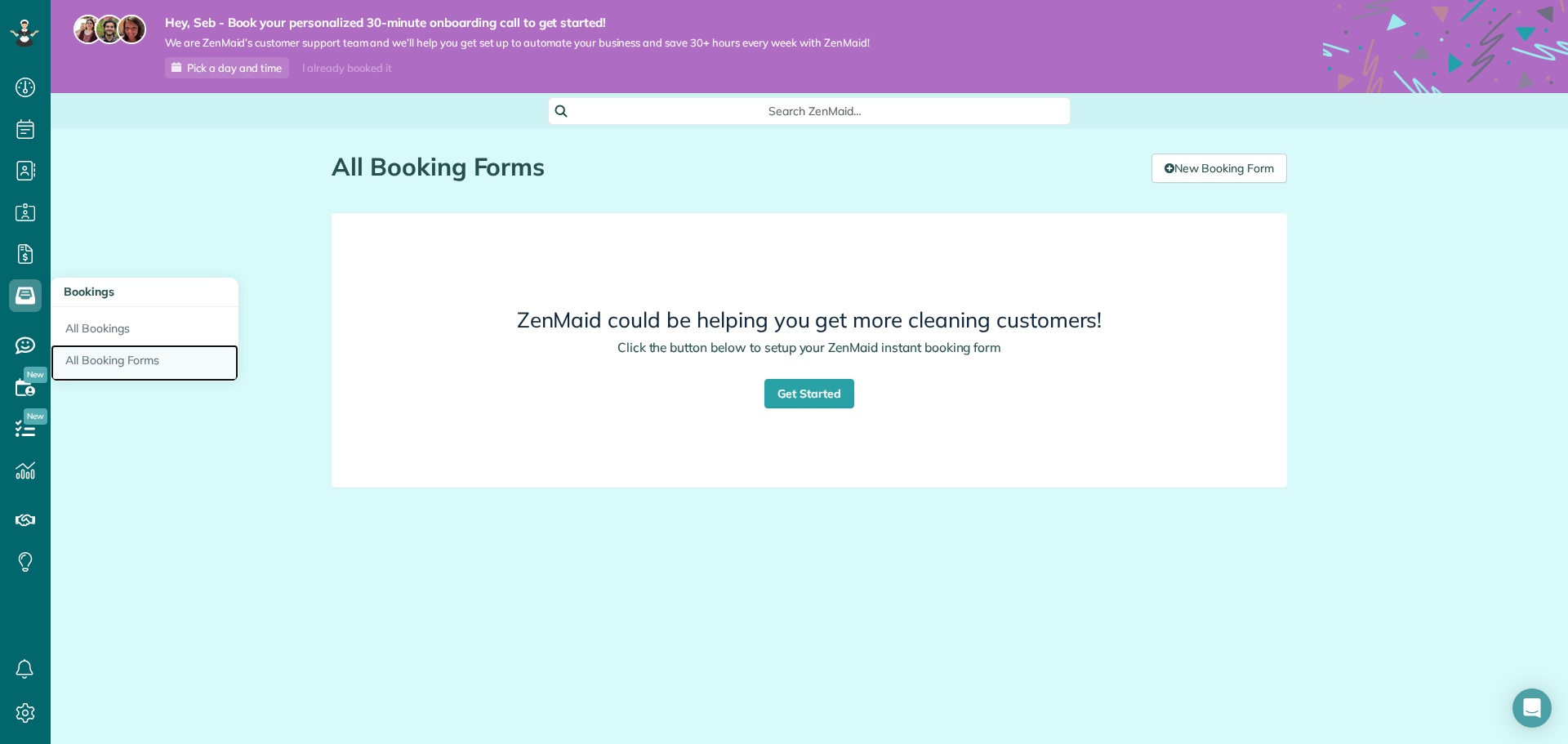
click at [130, 362] on link "All Booking Forms" at bounding box center [144, 363] width 188 height 38
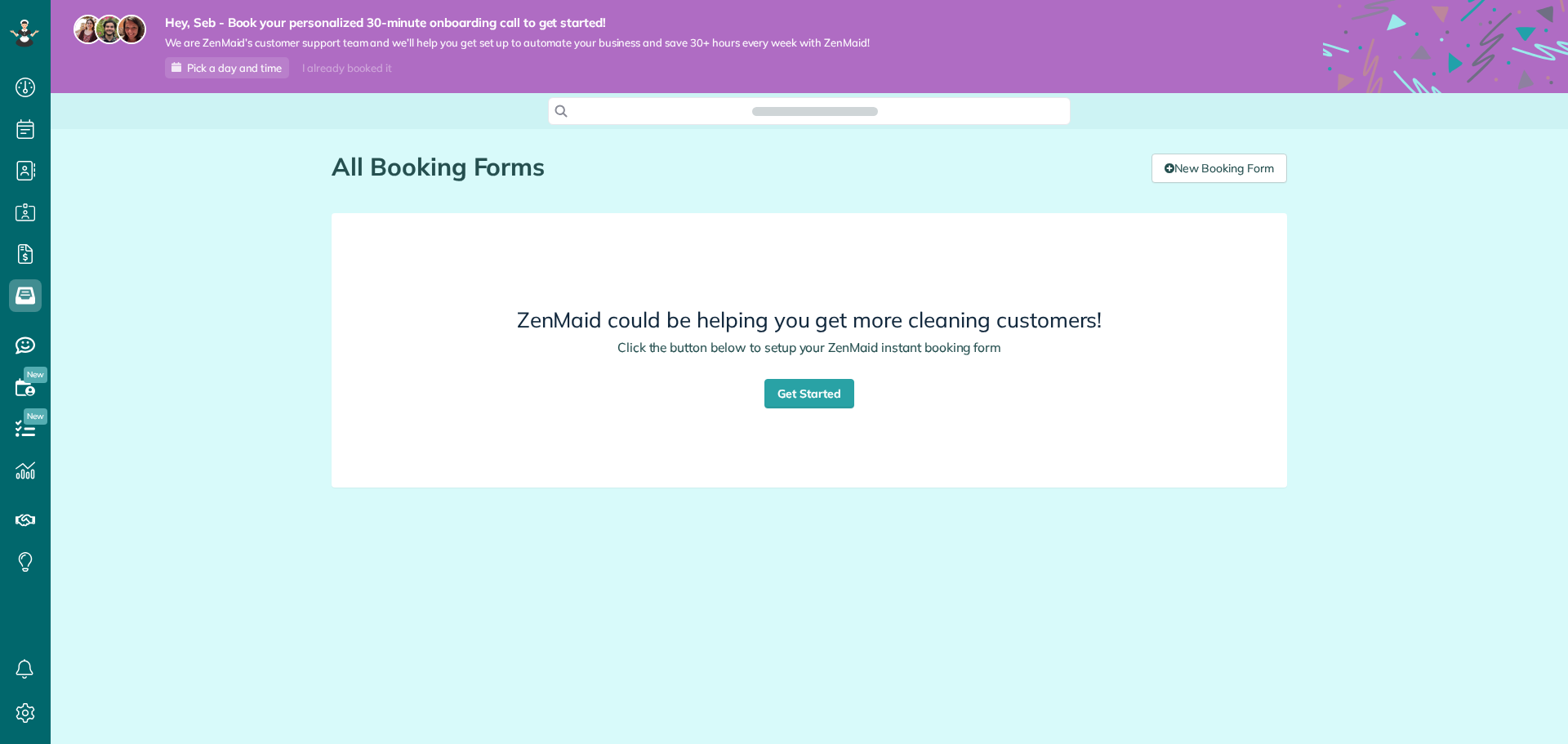
scroll to position [8, 8]
